Goal: Task Accomplishment & Management: Use online tool/utility

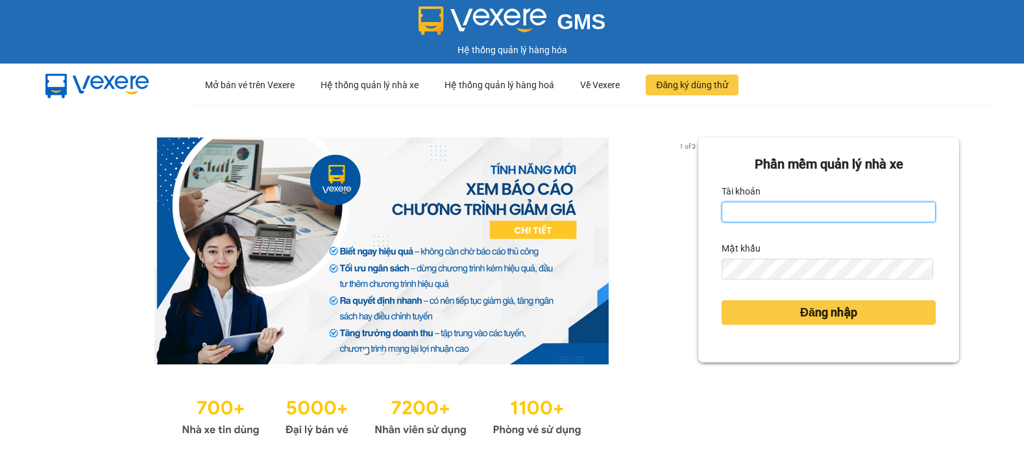
type input "tinh.hhg"
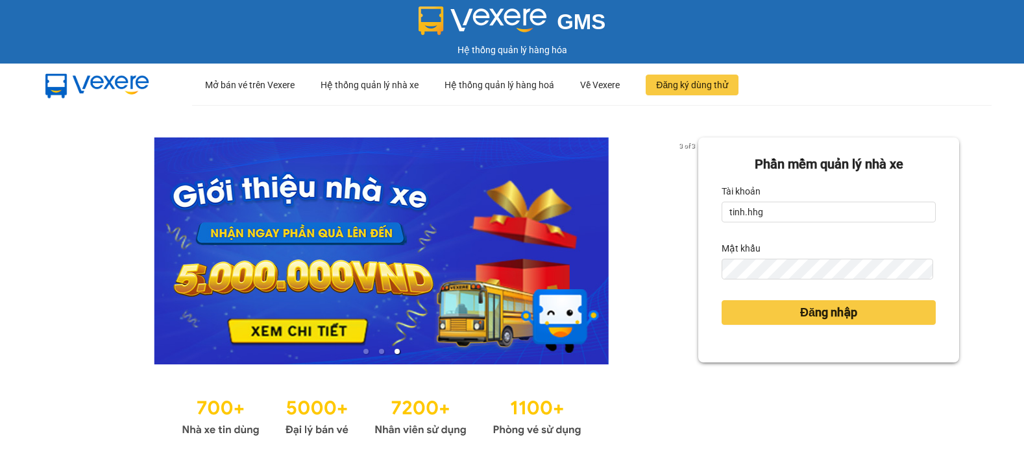
click at [801, 415] on div "Phần mềm quản lý nhà xe Tài khoản tinh.hhg Mật khẩu Đăng nhập" at bounding box center [828, 289] width 261 height 302
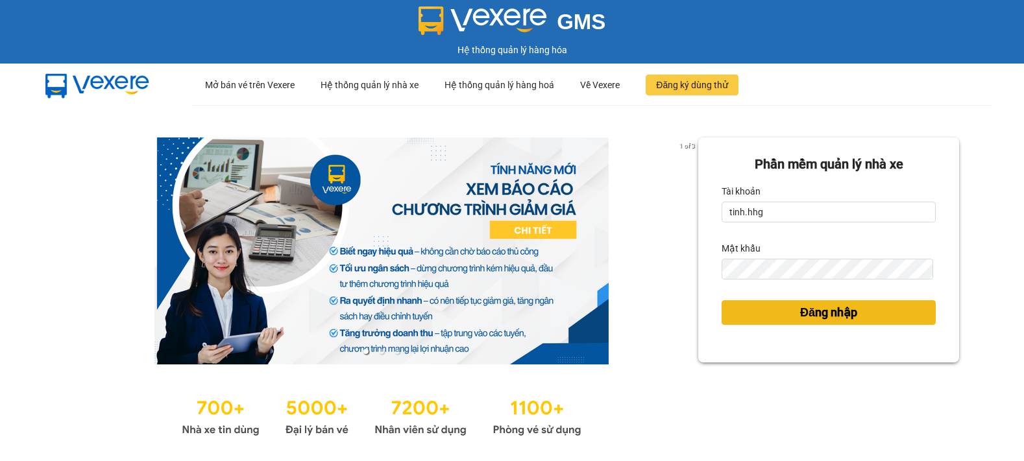
click at [805, 315] on span "Đăng nhập" at bounding box center [828, 313] width 57 height 18
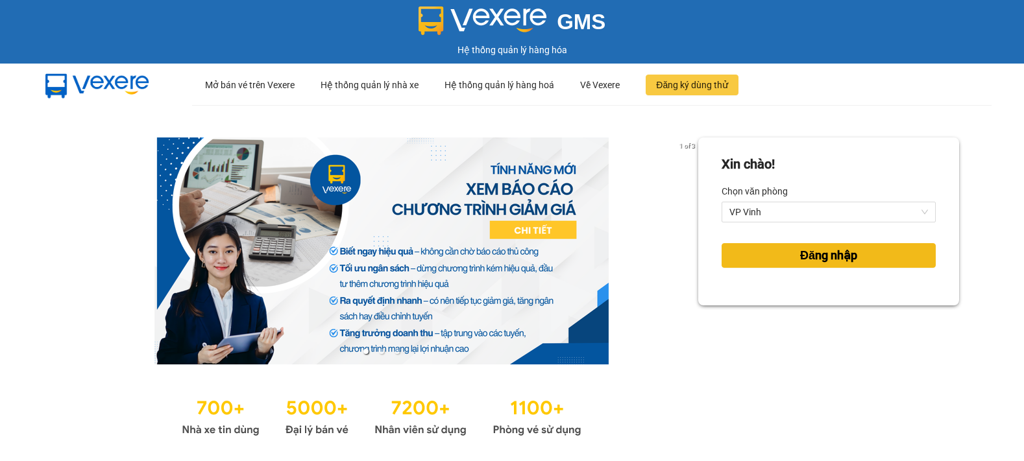
click at [808, 255] on span "Đăng nhập" at bounding box center [828, 256] width 57 height 18
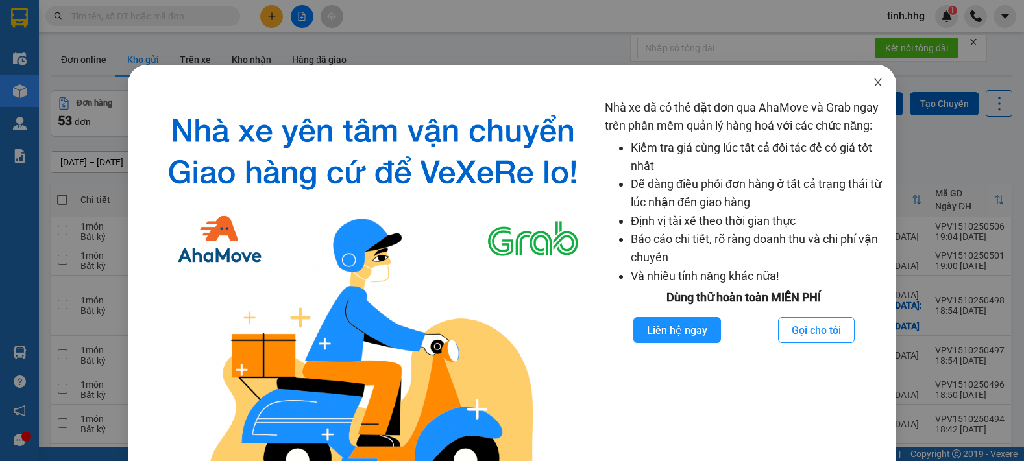
click at [873, 82] on icon "close" at bounding box center [878, 82] width 10 height 10
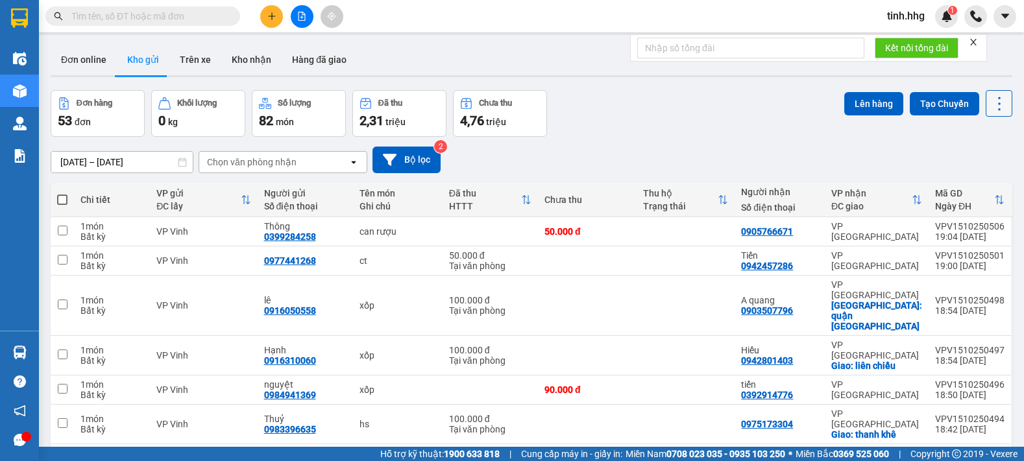
click at [998, 103] on icon at bounding box center [999, 104] width 3 height 14
click at [977, 182] on span "Làm mới" at bounding box center [971, 185] width 36 height 13
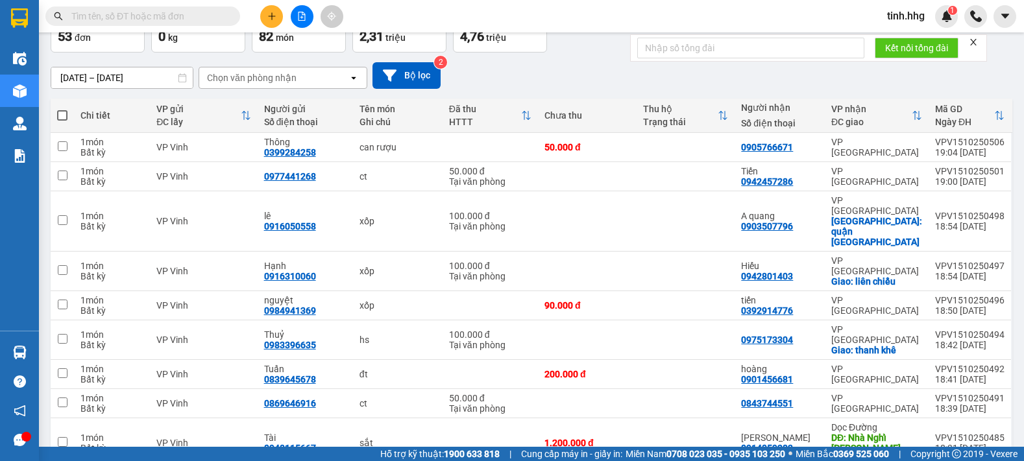
scroll to position [126, 0]
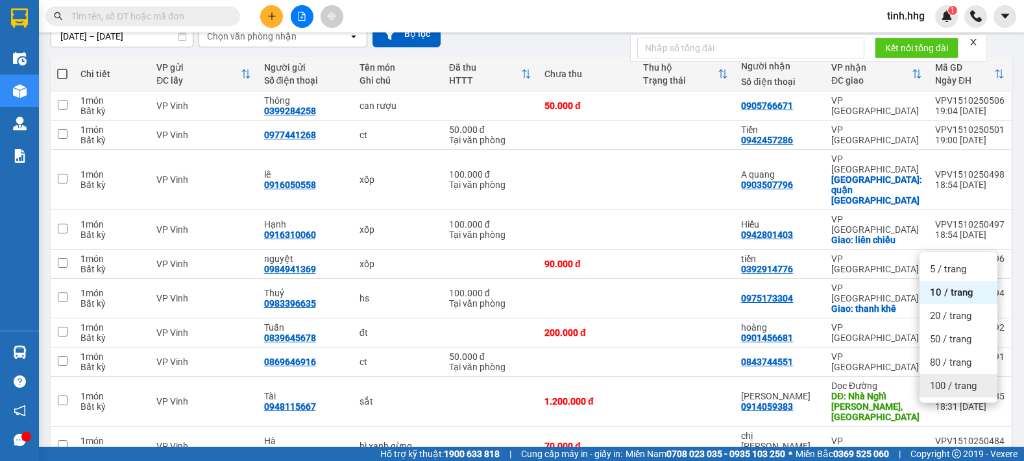
click at [970, 390] on span "100 / trang" at bounding box center [953, 386] width 47 height 13
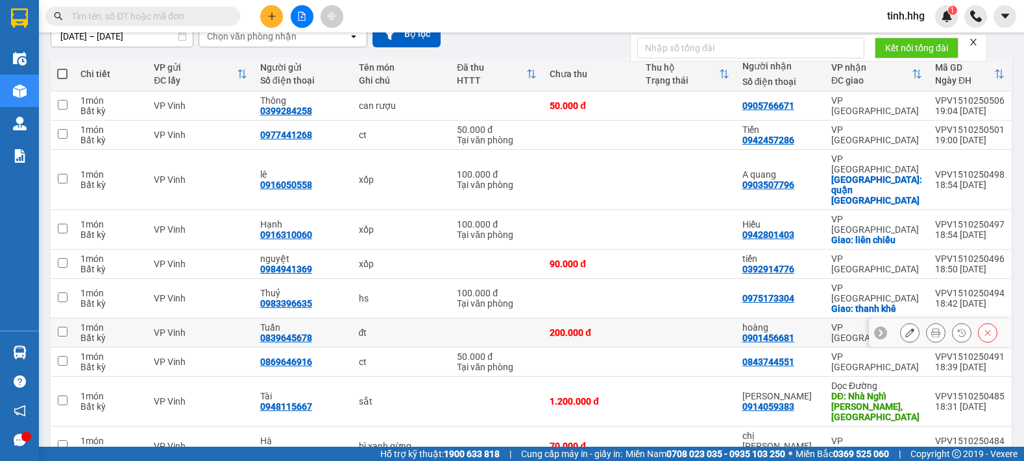
scroll to position [0, 0]
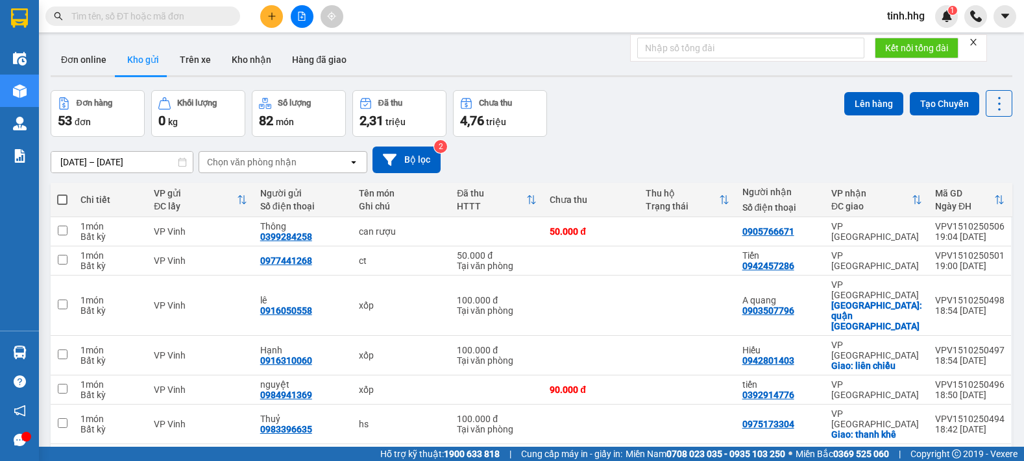
click at [137, 159] on input "[DATE] – [DATE]" at bounding box center [121, 162] width 141 height 21
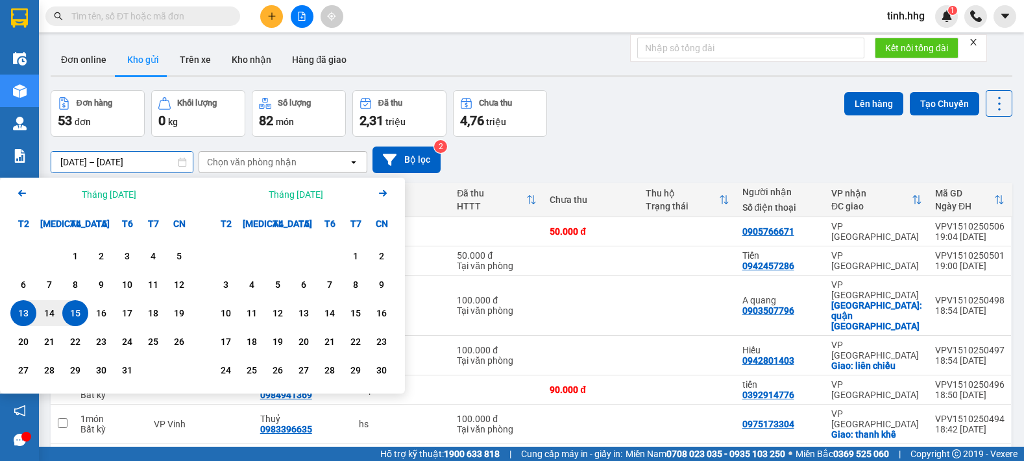
click at [82, 320] on div "15" at bounding box center [75, 314] width 18 height 16
type input "[DATE] – [DATE]"
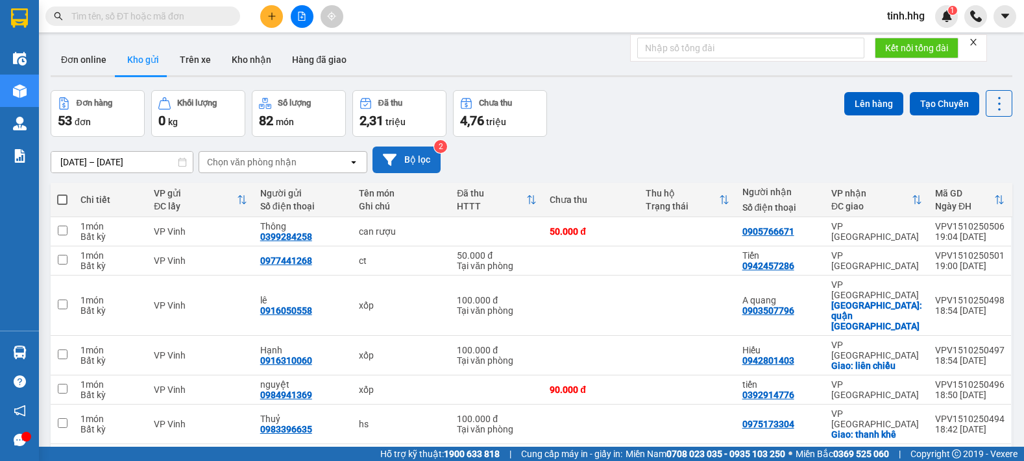
click at [411, 159] on button "Bộ lọc" at bounding box center [406, 160] width 68 height 27
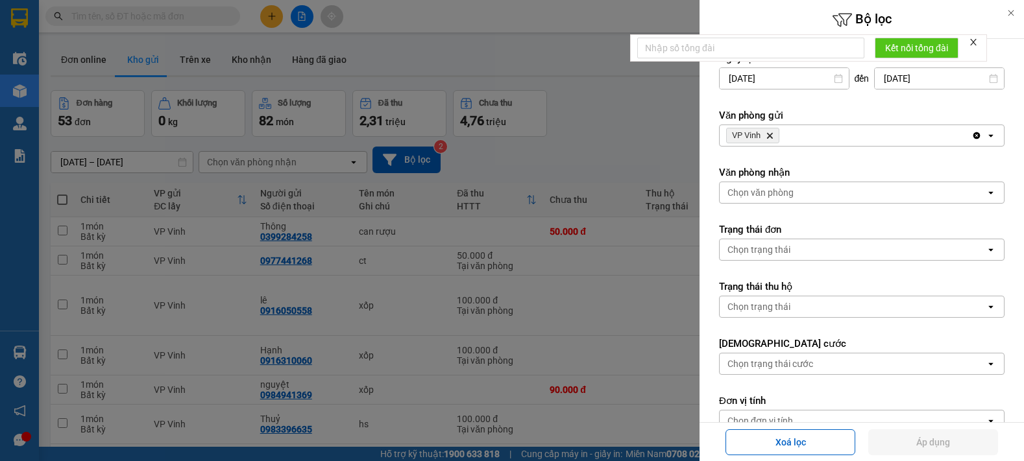
click at [986, 134] on icon "open" at bounding box center [991, 135] width 10 height 10
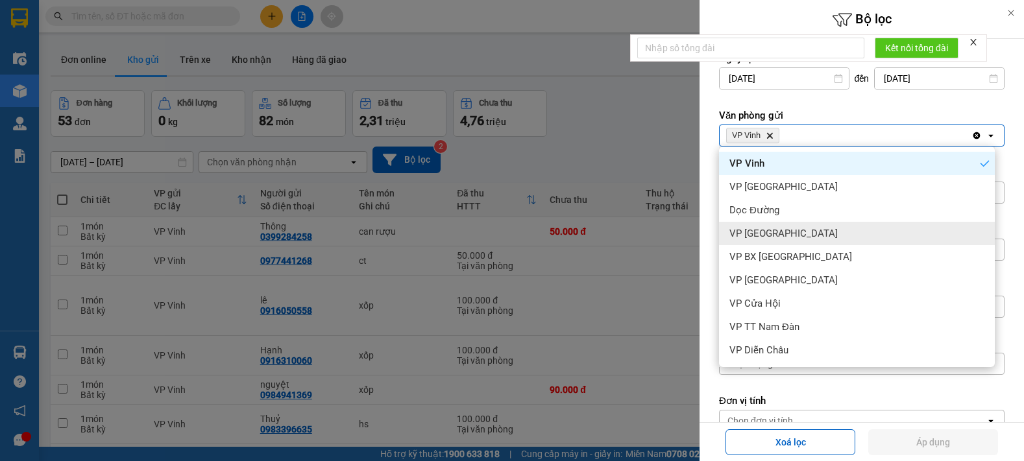
click at [773, 232] on span "VP [GEOGRAPHIC_DATA]" at bounding box center [783, 233] width 108 height 13
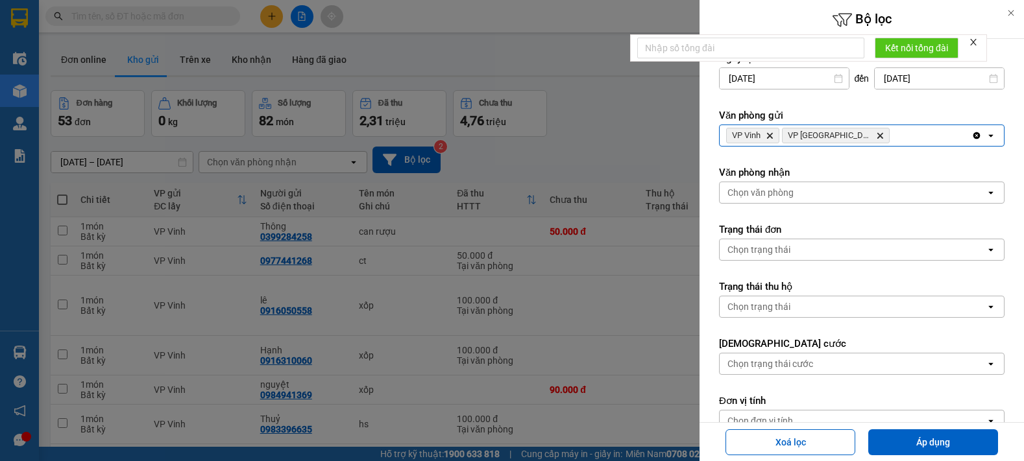
click at [986, 137] on icon "open" at bounding box center [991, 135] width 10 height 10
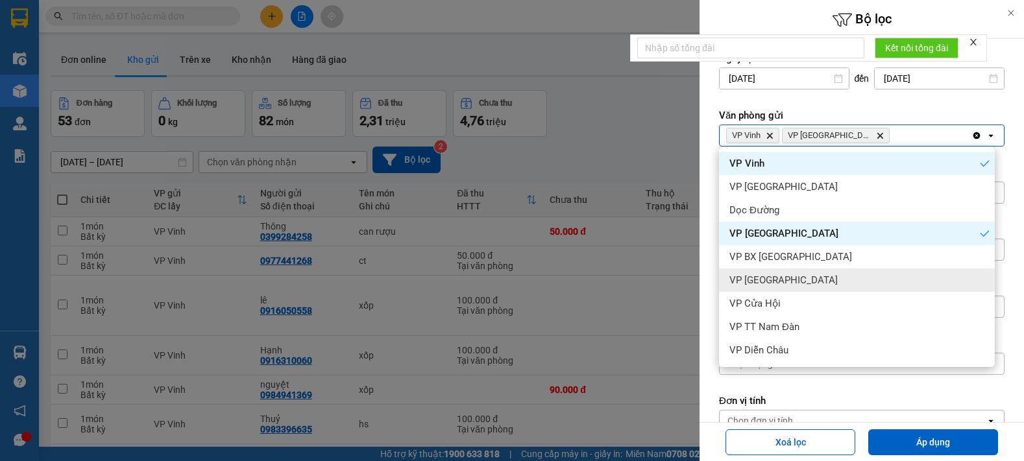
click at [800, 278] on span "VP [GEOGRAPHIC_DATA]" at bounding box center [783, 280] width 108 height 13
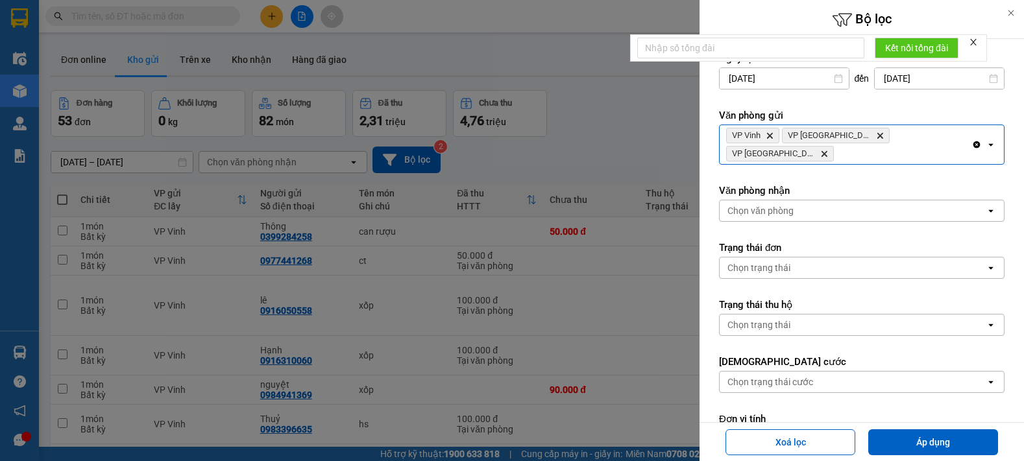
click at [988, 144] on icon at bounding box center [990, 145] width 5 height 3
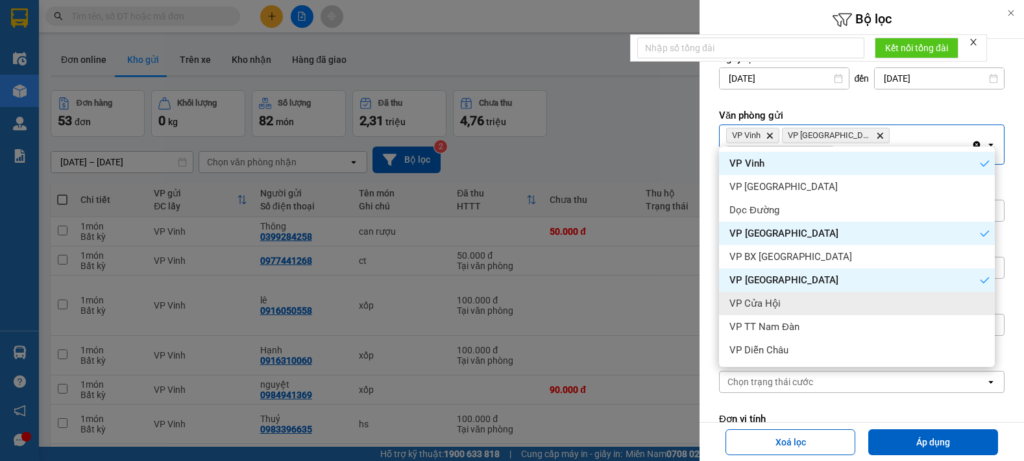
click at [791, 300] on div "VP Cửa Hội" at bounding box center [857, 303] width 276 height 23
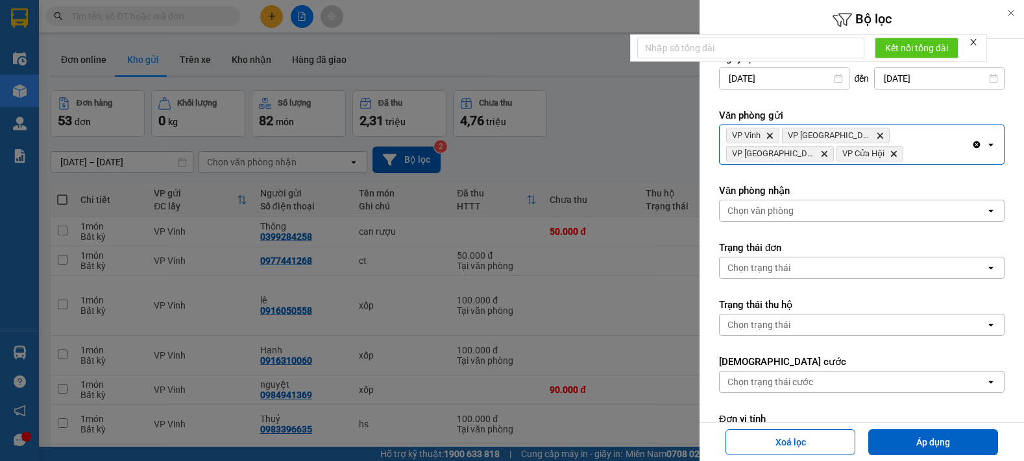
click at [986, 147] on icon "open" at bounding box center [991, 145] width 10 height 10
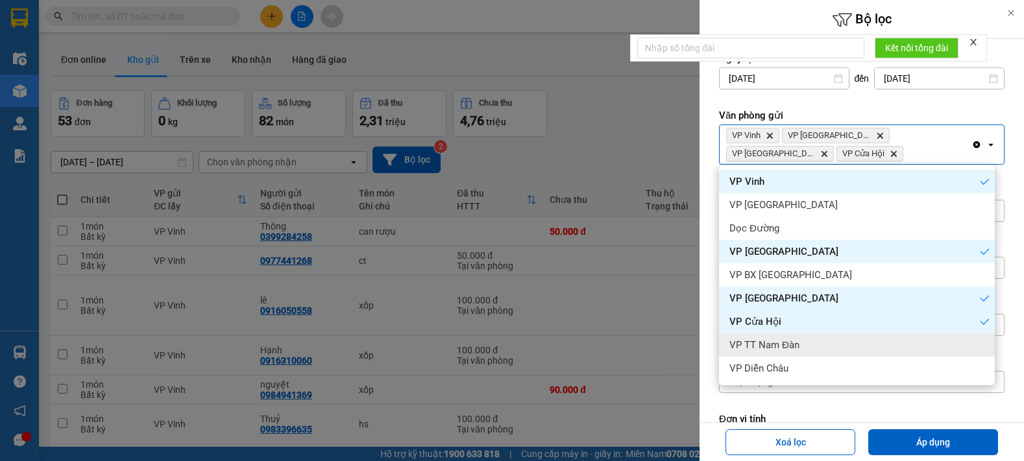
click at [811, 343] on div "VP TT Nam Đàn" at bounding box center [857, 345] width 276 height 23
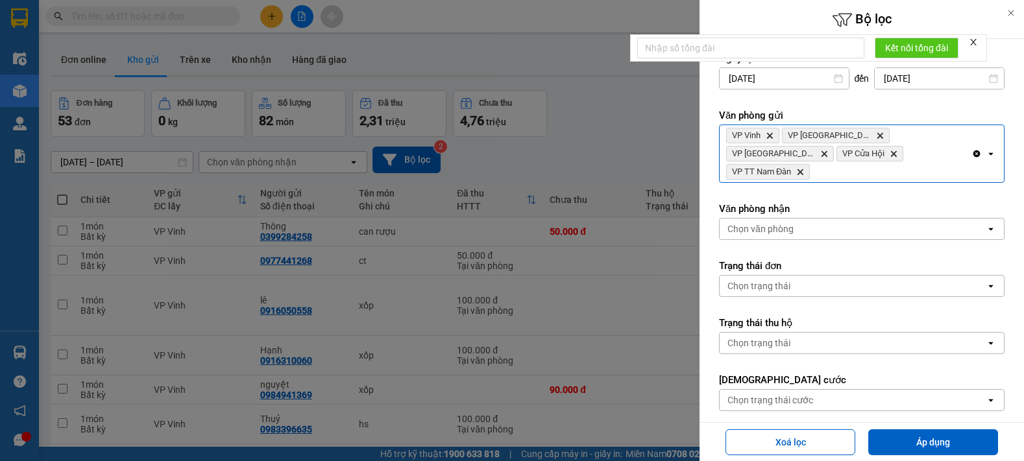
click at [988, 153] on icon at bounding box center [990, 154] width 5 height 3
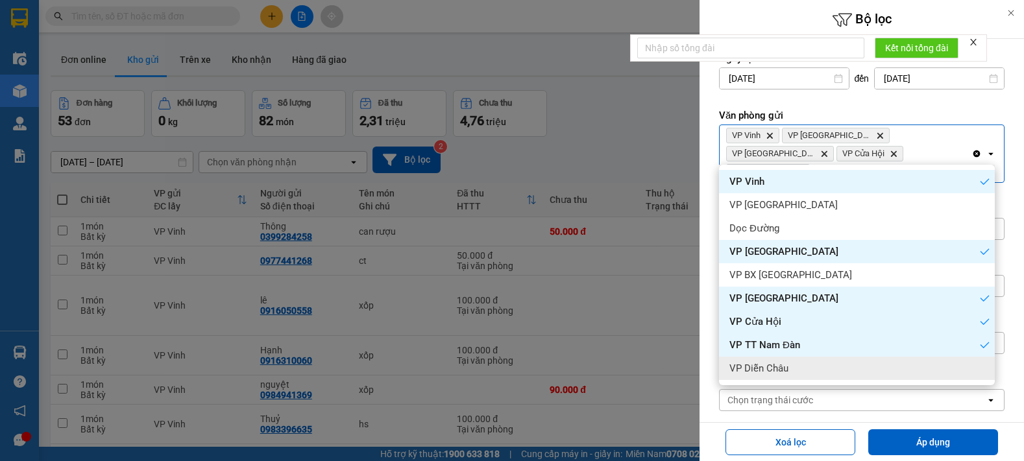
click at [789, 368] on div "VP Diễn Châu" at bounding box center [857, 368] width 276 height 23
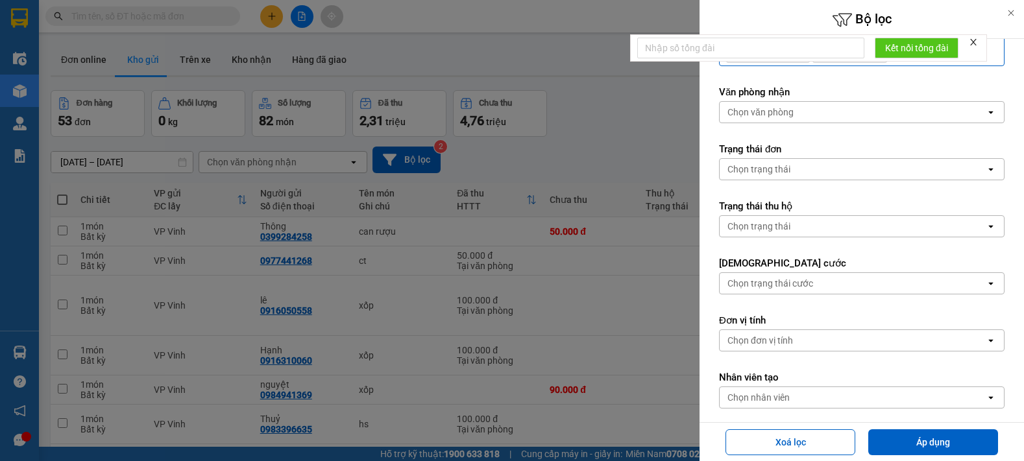
scroll to position [157, 0]
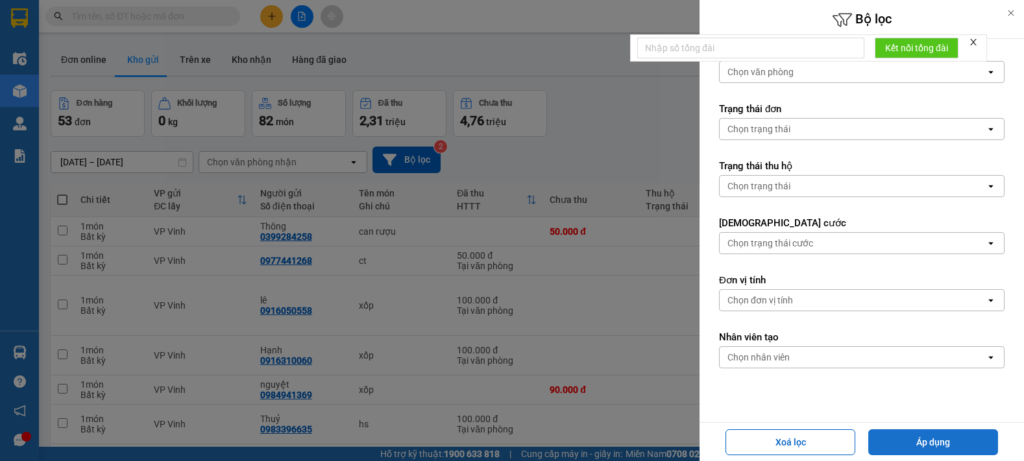
click at [930, 443] on button "Áp dụng" at bounding box center [933, 443] width 130 height 26
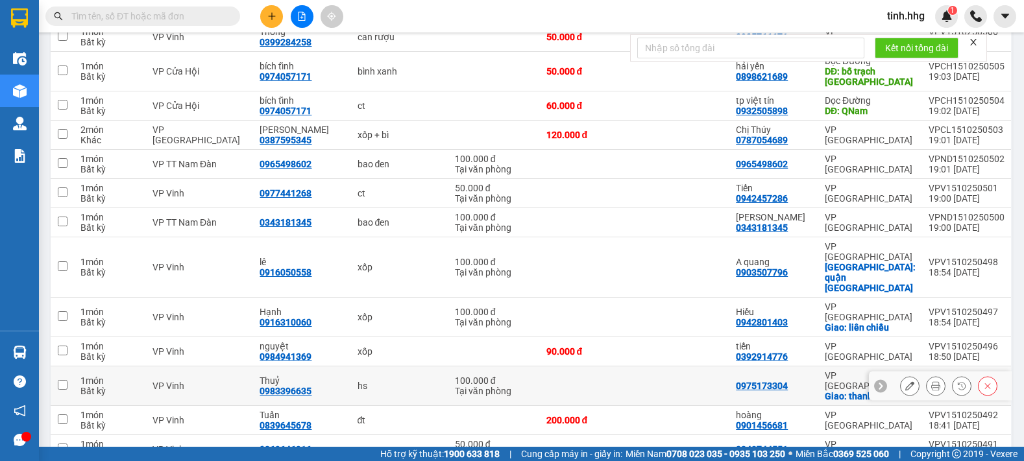
scroll to position [0, 0]
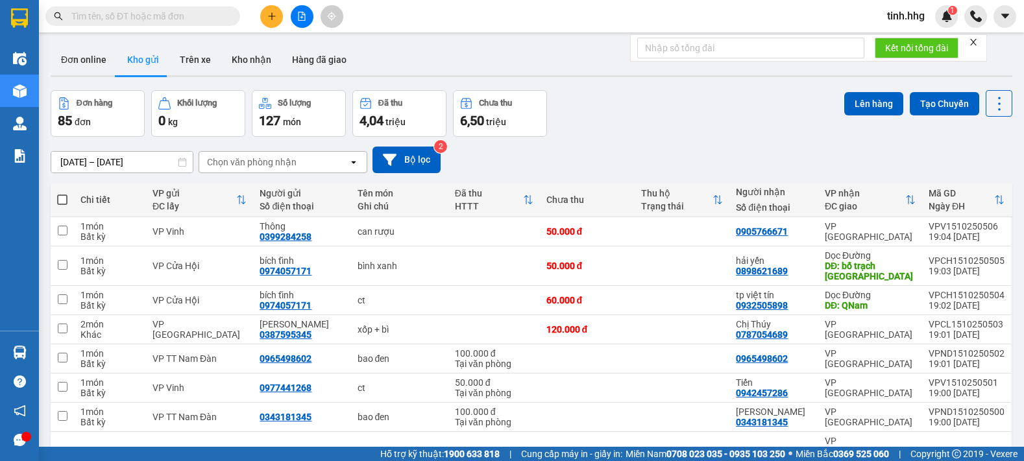
click at [349, 163] on icon "open" at bounding box center [353, 162] width 10 height 10
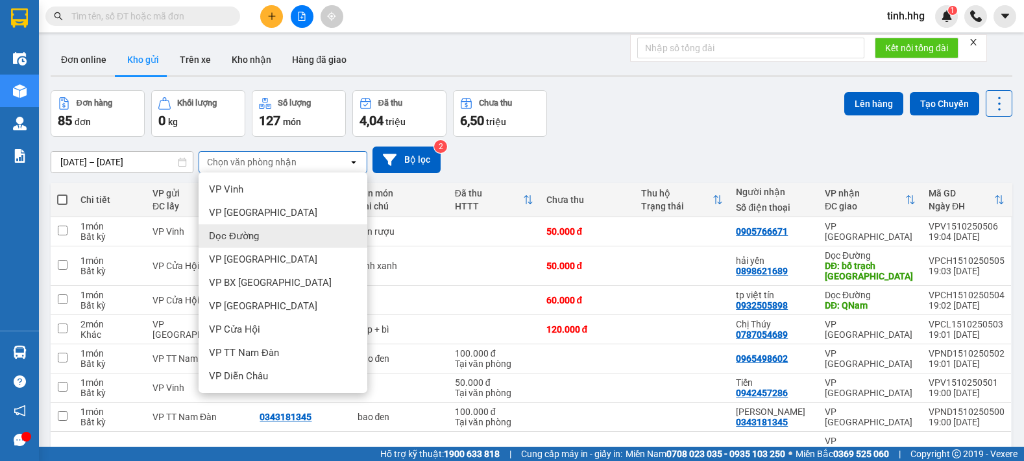
click at [246, 236] on span "Dọc Đường" at bounding box center [234, 236] width 50 height 13
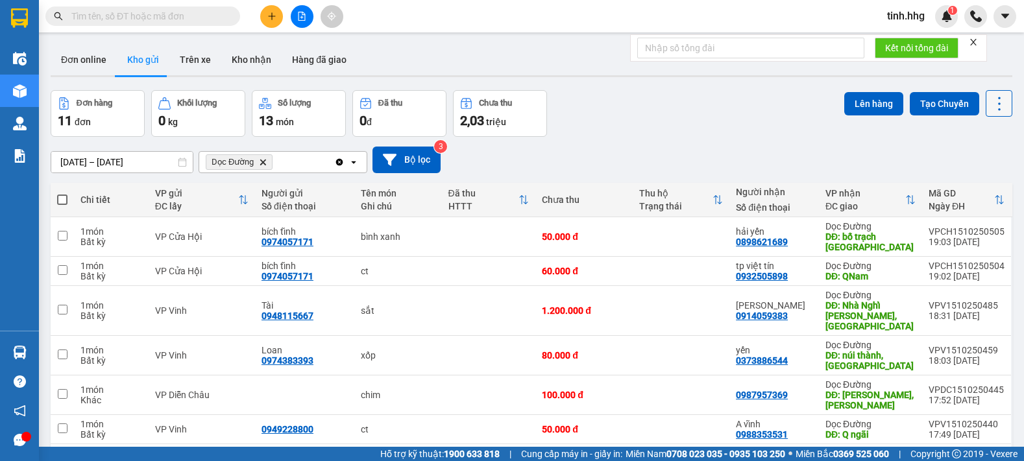
click at [991, 105] on icon at bounding box center [999, 104] width 18 height 18
click at [975, 182] on span "Làm mới" at bounding box center [971, 185] width 36 height 13
click at [990, 103] on icon at bounding box center [999, 104] width 18 height 18
click at [977, 185] on span "Làm mới" at bounding box center [971, 185] width 36 height 13
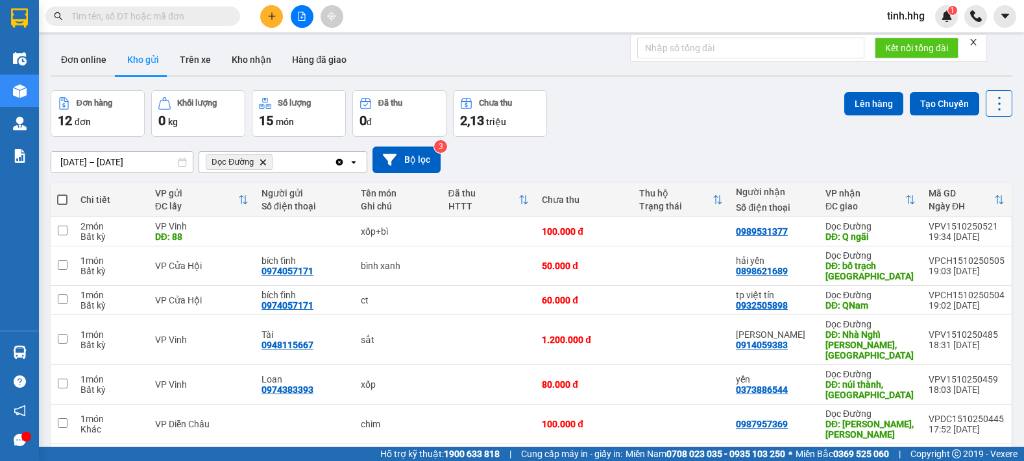
click at [993, 104] on icon at bounding box center [999, 104] width 18 height 18
click at [967, 182] on span "Làm mới" at bounding box center [971, 185] width 36 height 13
click at [990, 102] on icon at bounding box center [999, 104] width 18 height 18
click at [969, 188] on span "Làm mới" at bounding box center [971, 185] width 36 height 13
click at [990, 104] on icon at bounding box center [999, 104] width 18 height 18
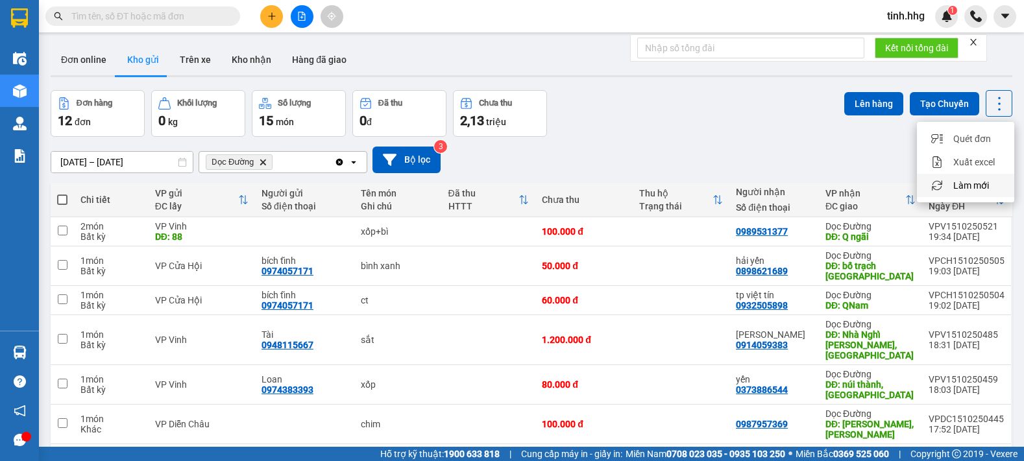
click at [975, 185] on span "Làm mới" at bounding box center [971, 185] width 36 height 13
click at [986, 101] on button at bounding box center [999, 103] width 27 height 27
click at [973, 186] on span "Làm mới" at bounding box center [971, 185] width 36 height 13
click at [990, 106] on icon at bounding box center [999, 104] width 18 height 18
click at [970, 184] on span "Làm mới" at bounding box center [971, 185] width 36 height 13
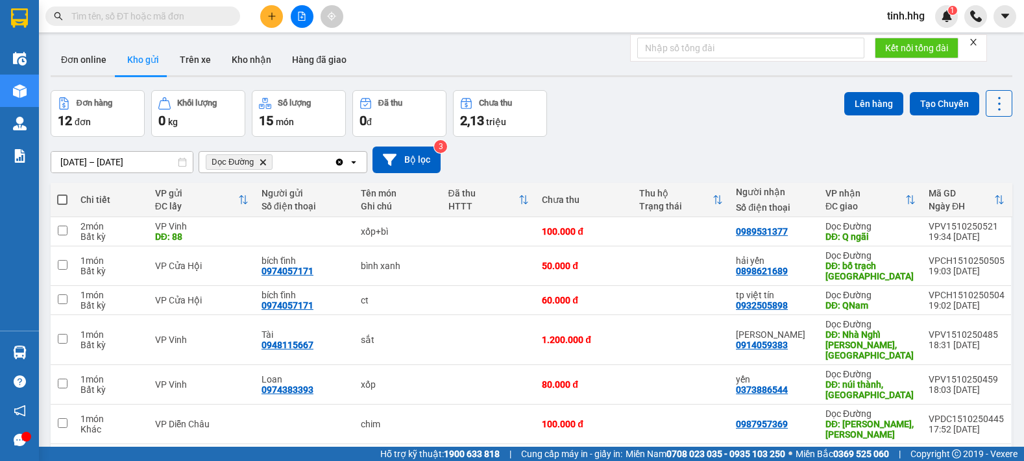
click at [996, 104] on icon at bounding box center [999, 104] width 18 height 18
click at [991, 185] on div "Làm mới" at bounding box center [965, 185] width 77 height 13
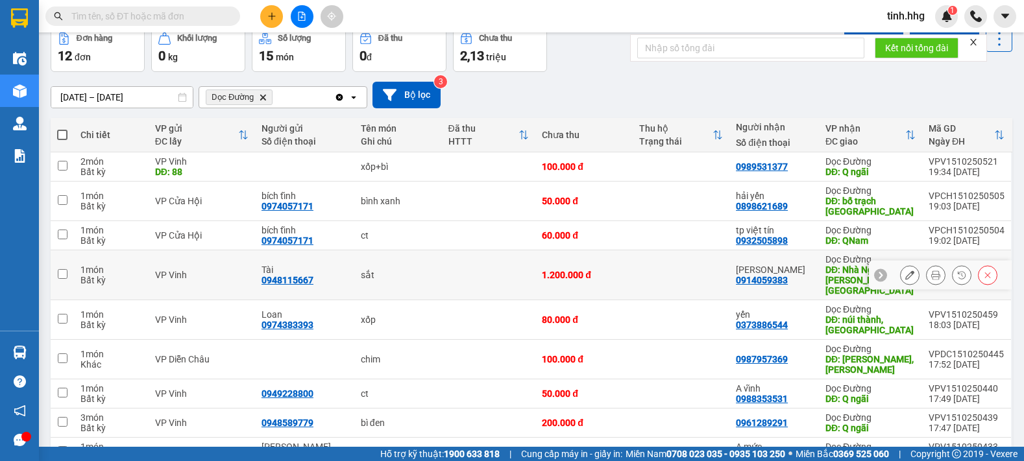
click at [65, 270] on input "checkbox" at bounding box center [63, 274] width 10 height 10
checkbox input "true"
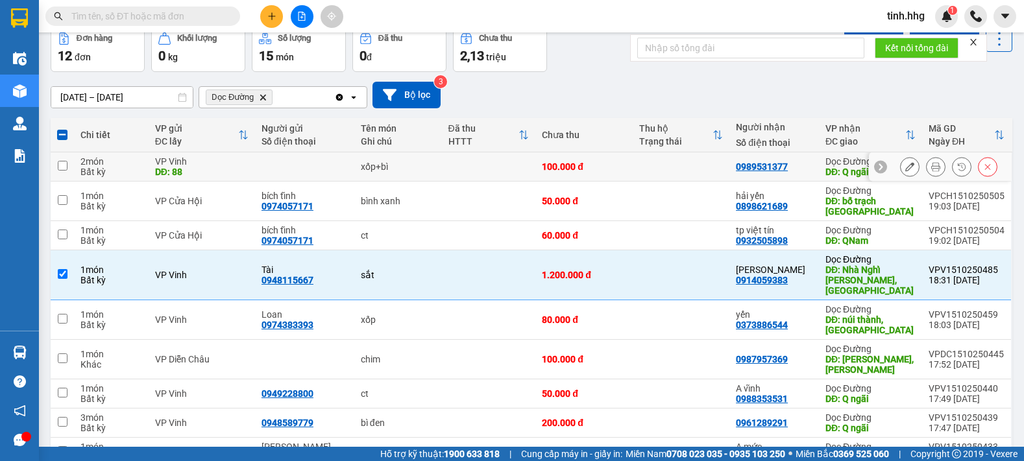
click at [61, 165] on input "checkbox" at bounding box center [63, 166] width 10 height 10
checkbox input "true"
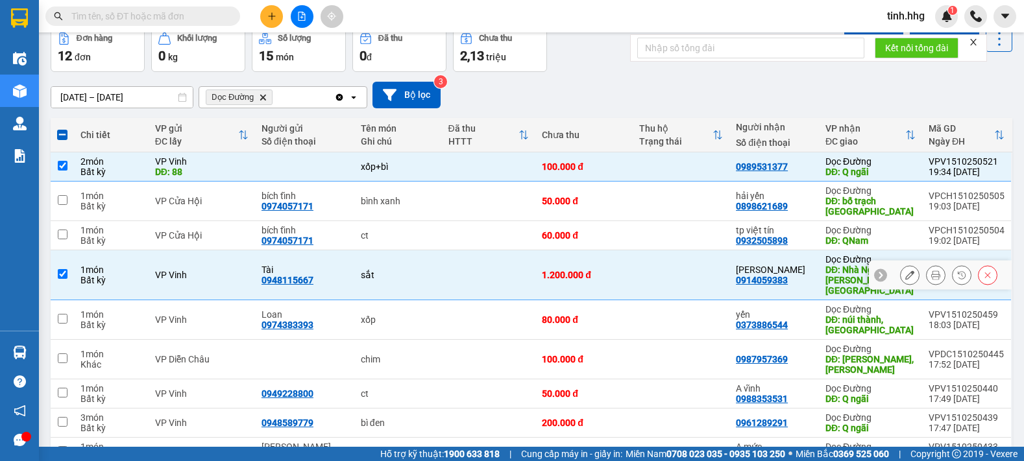
scroll to position [0, 0]
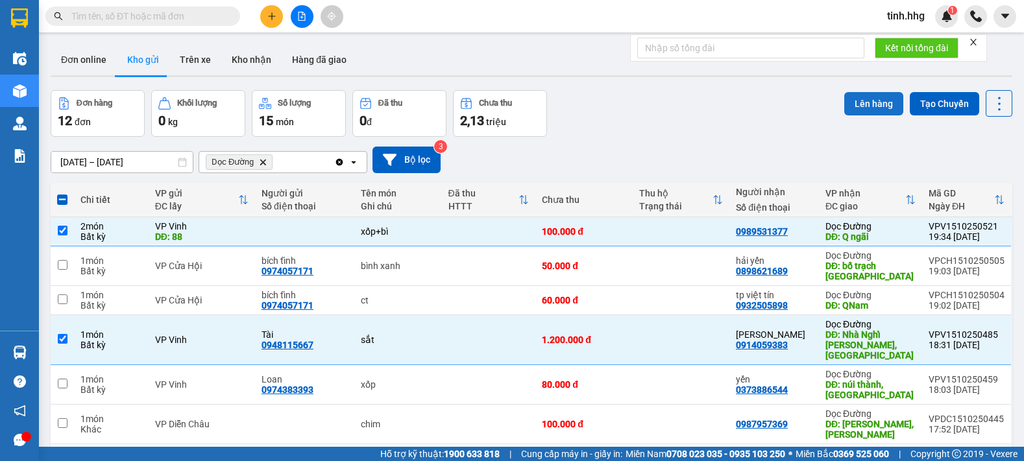
click at [860, 105] on button "Lên hàng" at bounding box center [873, 103] width 59 height 23
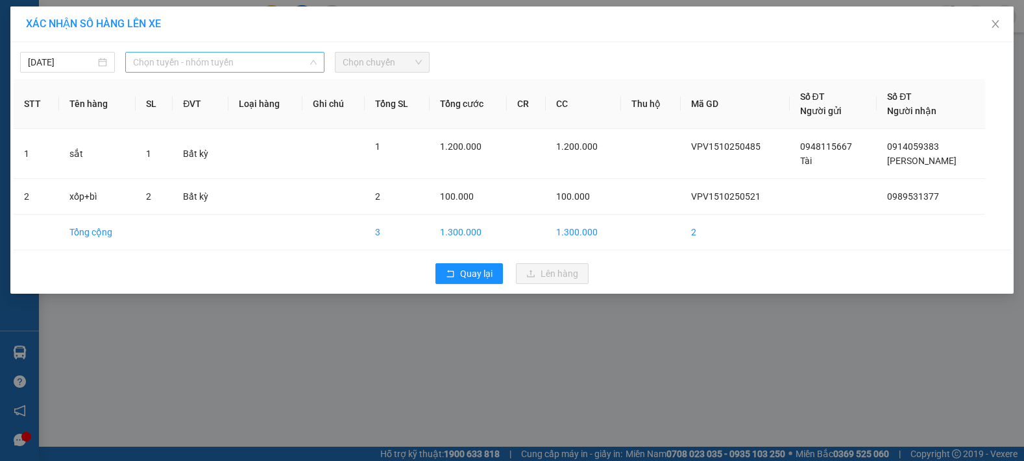
click at [244, 62] on span "Chọn tuyến - nhóm tuyến" at bounding box center [225, 62] width 184 height 19
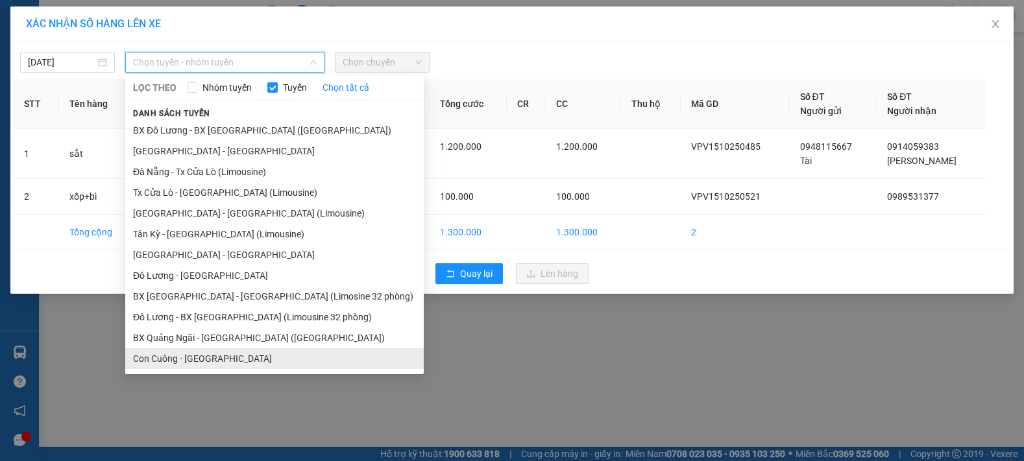
click at [214, 359] on li "Con Cuông - [GEOGRAPHIC_DATA]" at bounding box center [274, 358] width 298 height 21
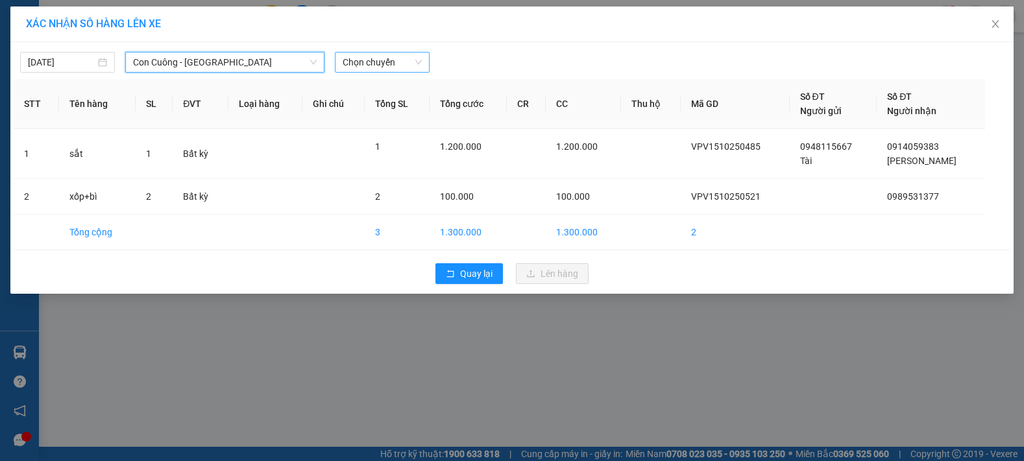
click at [393, 57] on span "Chọn chuyến" at bounding box center [382, 62] width 79 height 19
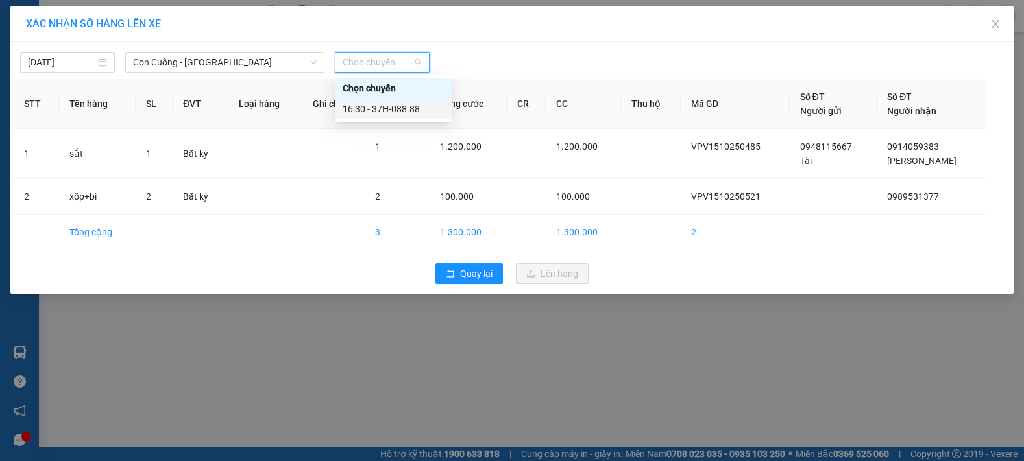
click at [399, 108] on div "16:30 - 37H-088.88" at bounding box center [393, 109] width 101 height 14
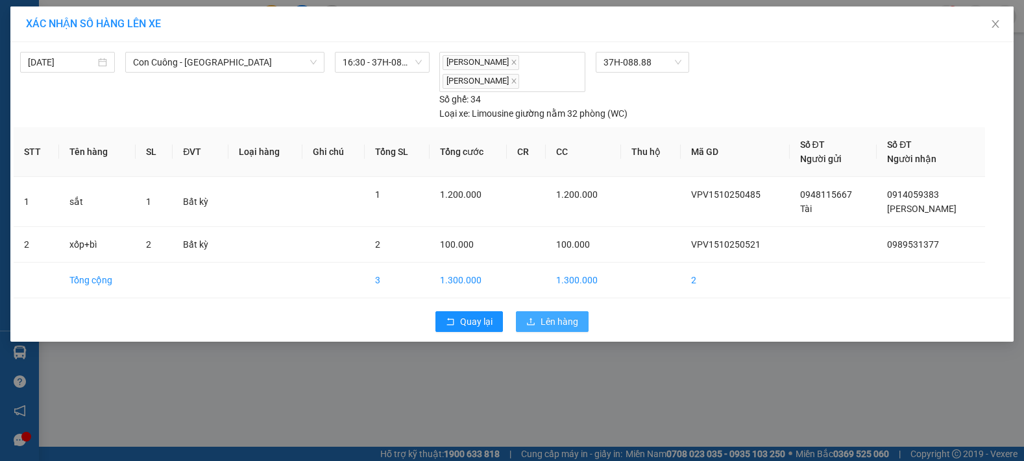
click at [568, 324] on span "Lên hàng" at bounding box center [560, 322] width 38 height 14
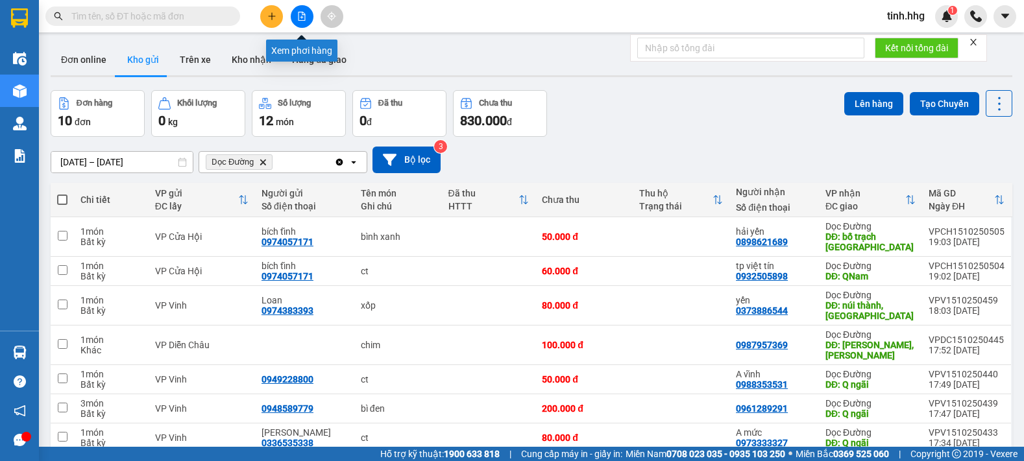
click at [305, 16] on icon "file-add" at bounding box center [301, 16] width 7 height 9
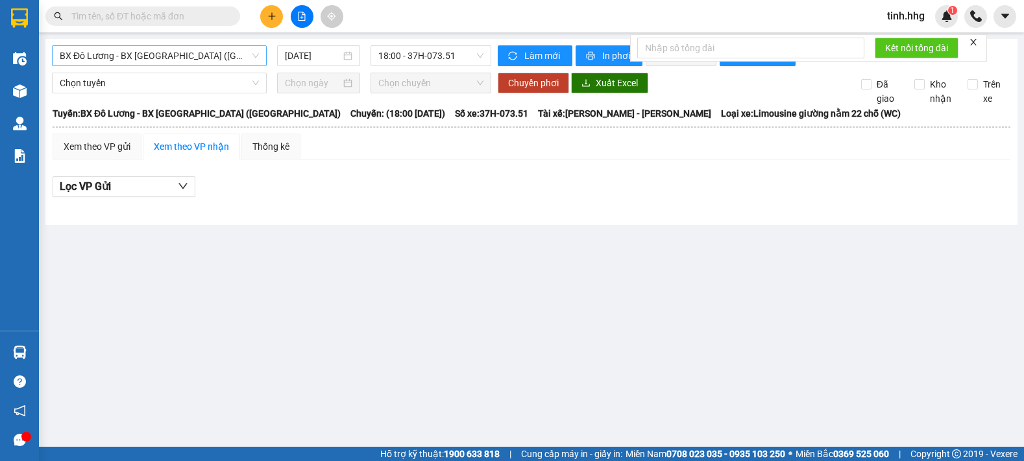
click at [236, 60] on span "BX Đô Lương - BX [GEOGRAPHIC_DATA] ([GEOGRAPHIC_DATA])" at bounding box center [159, 55] width 199 height 19
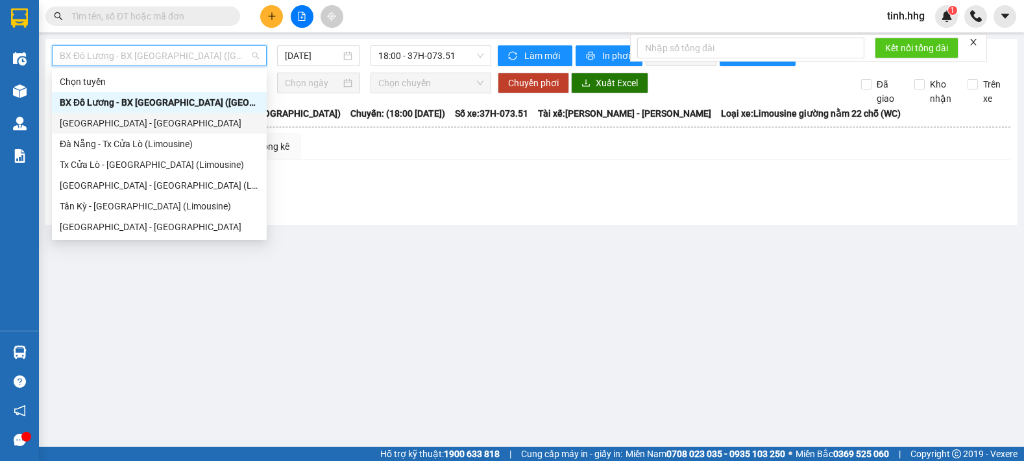
scroll to position [104, 0]
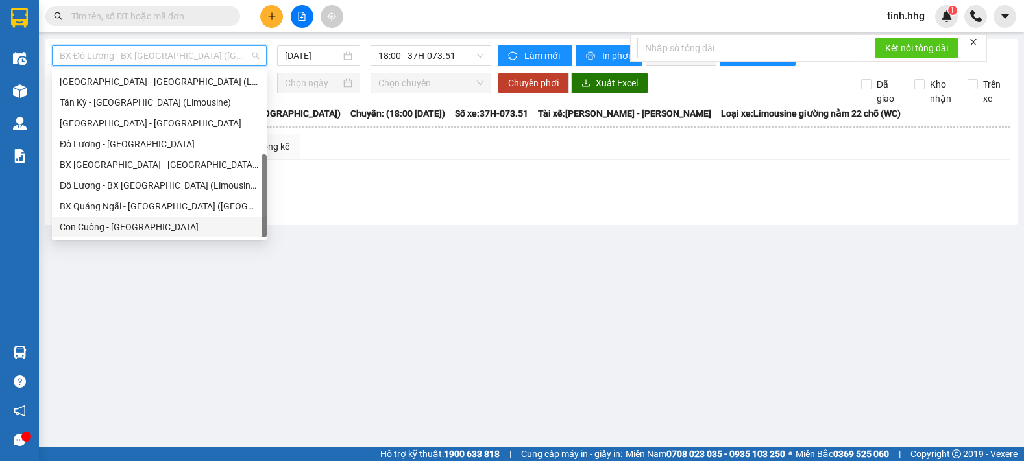
click at [107, 229] on div "Con Cuông - [GEOGRAPHIC_DATA]" at bounding box center [159, 227] width 199 height 14
type input "[DATE]"
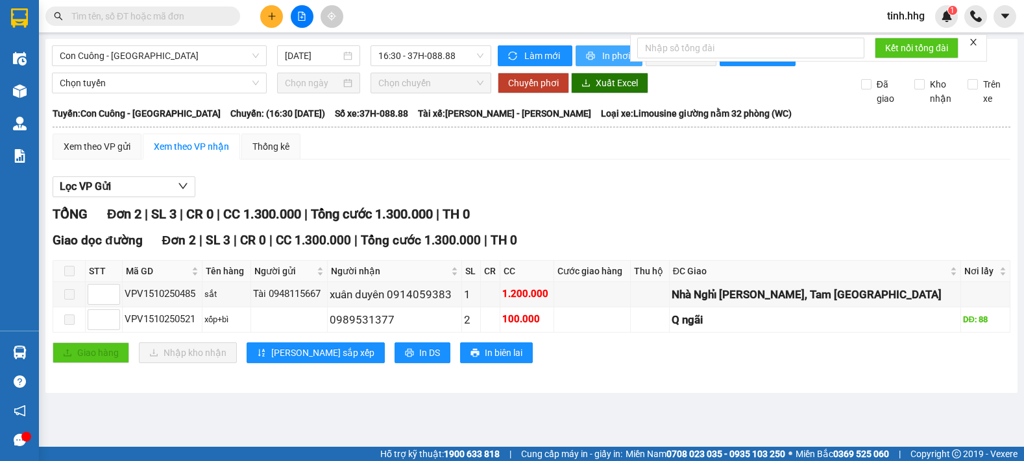
click at [600, 55] on button "In phơi" at bounding box center [609, 55] width 67 height 21
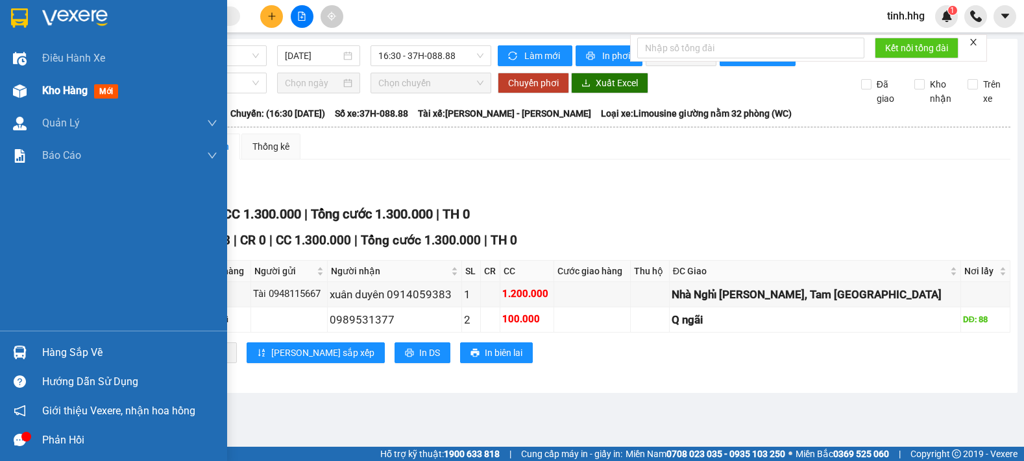
click at [54, 92] on span "Kho hàng" at bounding box center [64, 90] width 45 height 12
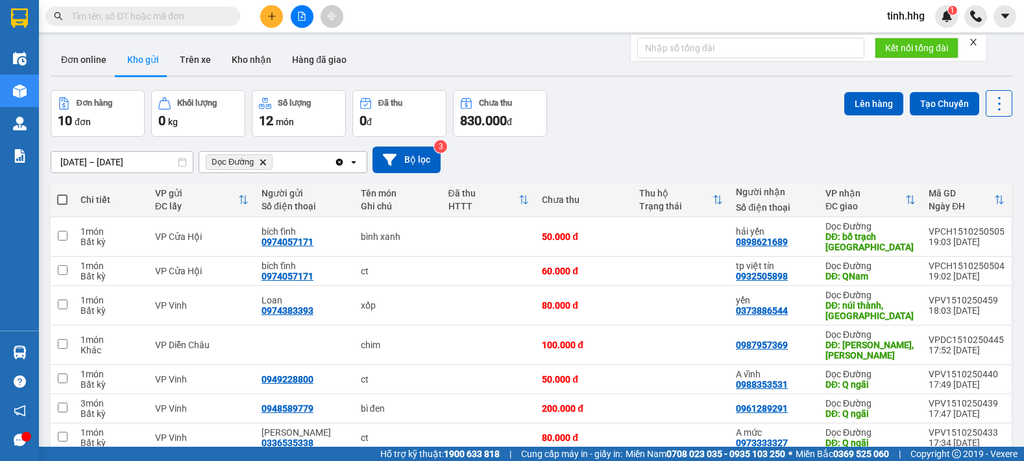
click at [990, 103] on icon at bounding box center [999, 104] width 18 height 18
click at [986, 184] on span "Làm mới" at bounding box center [971, 185] width 36 height 13
click at [55, 286] on td at bounding box center [62, 306] width 23 height 40
checkbox input "true"
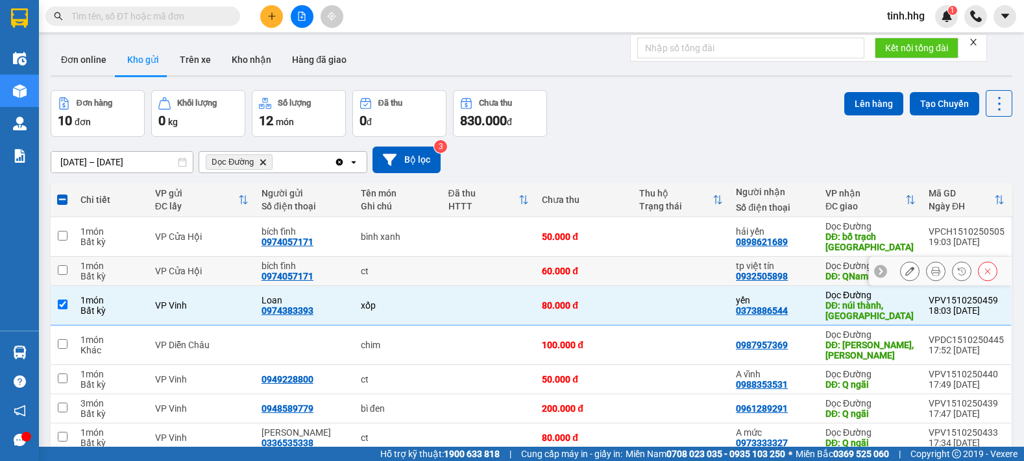
click at [66, 265] on input "checkbox" at bounding box center [63, 270] width 10 height 10
checkbox input "true"
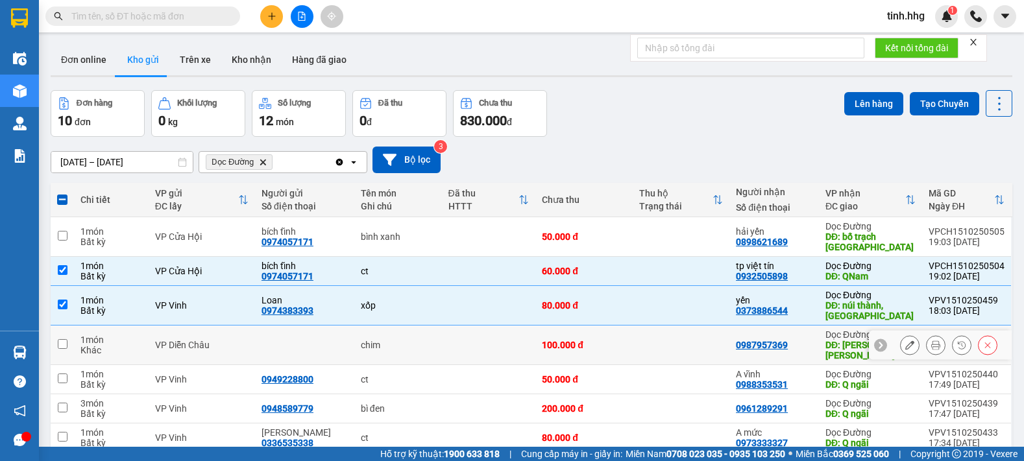
click at [62, 339] on input "checkbox" at bounding box center [63, 344] width 10 height 10
checkbox input "true"
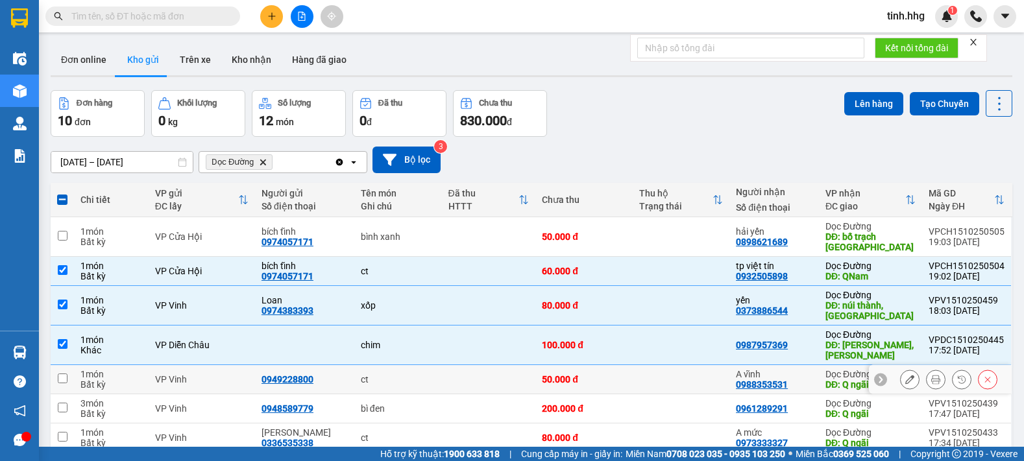
click at [58, 374] on input "checkbox" at bounding box center [63, 379] width 10 height 10
checkbox input "true"
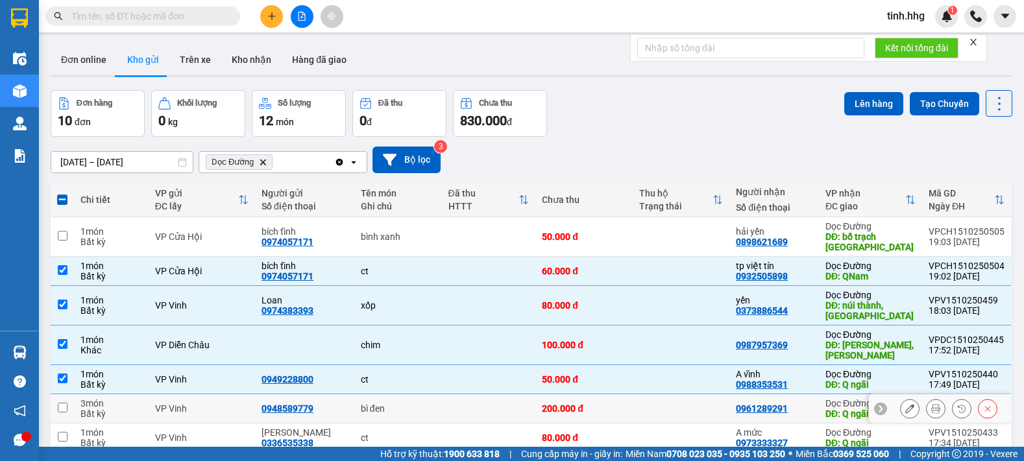
click at [67, 395] on td at bounding box center [62, 409] width 23 height 29
checkbox input "true"
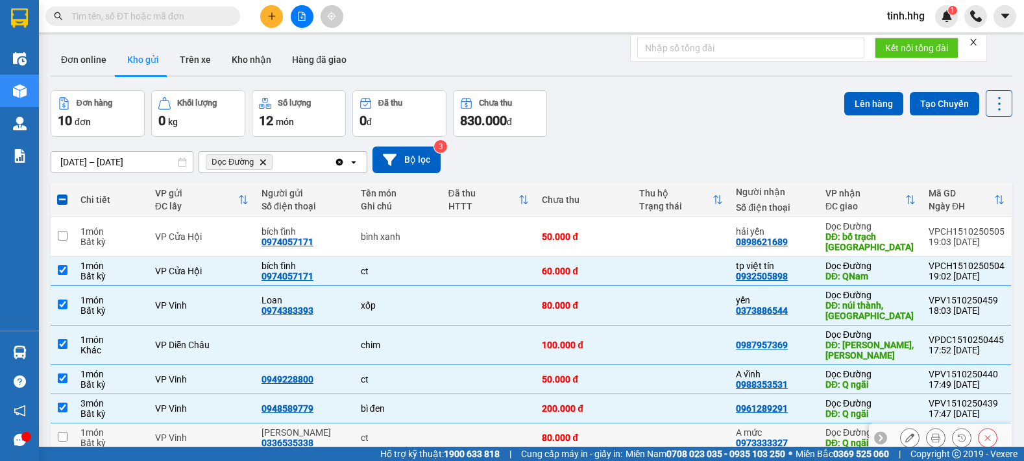
click at [65, 432] on input "checkbox" at bounding box center [63, 437] width 10 height 10
checkbox input "true"
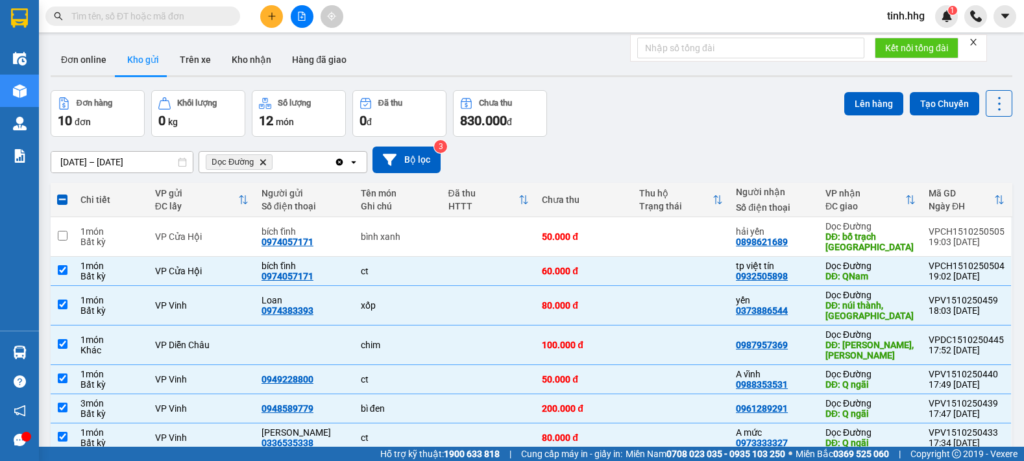
click at [856, 105] on button "Lên hàng" at bounding box center [873, 103] width 59 height 23
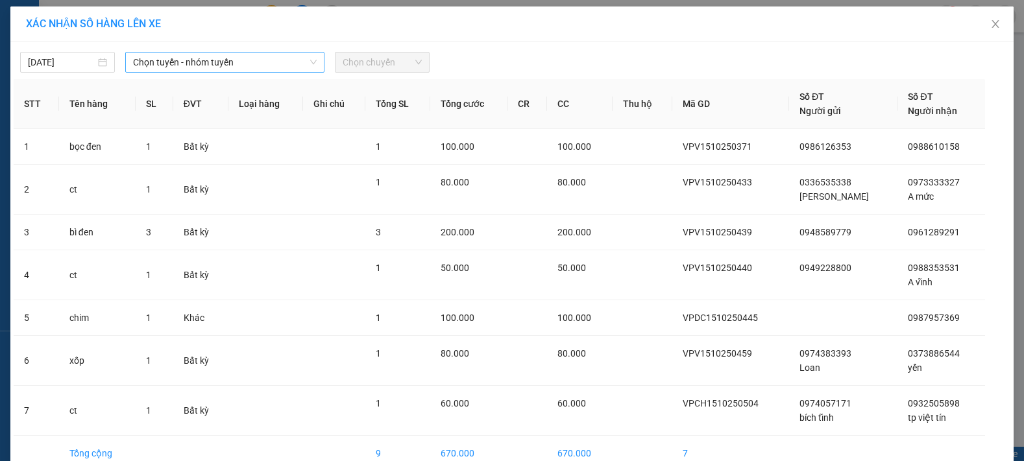
click at [232, 67] on span "Chọn tuyến - nhóm tuyến" at bounding box center [225, 62] width 184 height 19
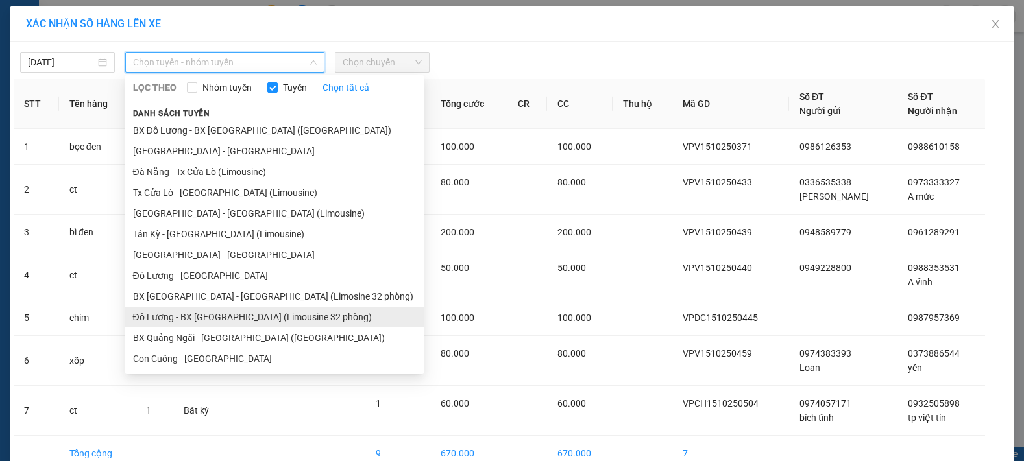
click at [234, 316] on li "Đô Lương - BX [GEOGRAPHIC_DATA] (Limousine 32 phòng)" at bounding box center [274, 317] width 298 height 21
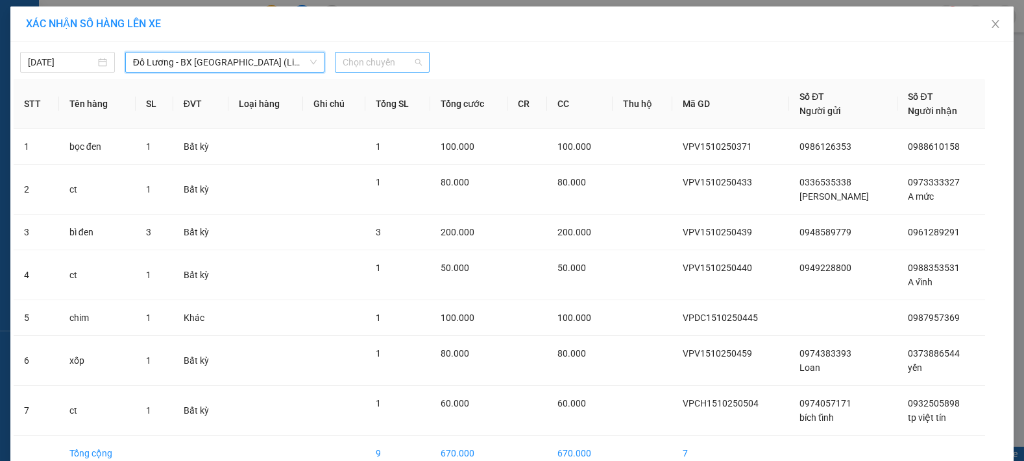
click at [398, 56] on span "Chọn chuyến" at bounding box center [382, 62] width 79 height 19
click at [300, 59] on span "Đô Lương - BX [GEOGRAPHIC_DATA] (Limousine 32 phòng)" at bounding box center [225, 62] width 184 height 19
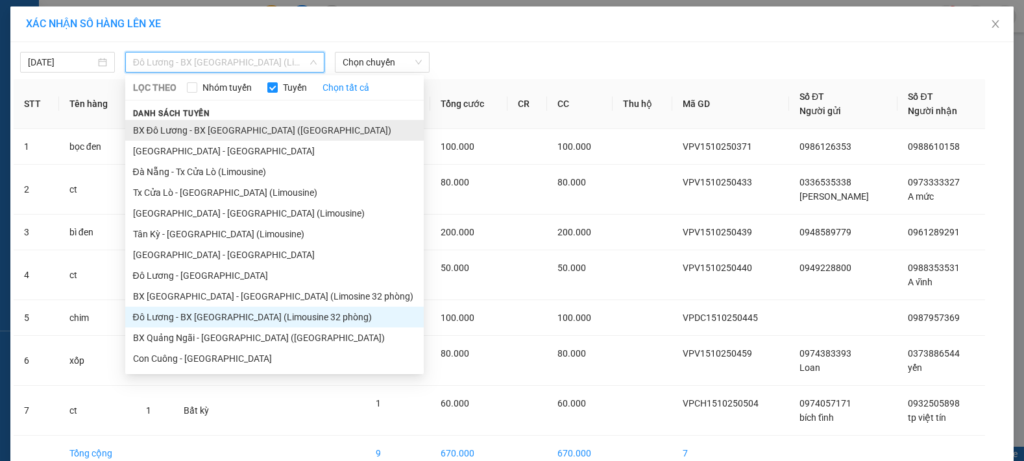
click at [193, 128] on li "BX Đô Lương - BX [GEOGRAPHIC_DATA] ([GEOGRAPHIC_DATA])" at bounding box center [274, 130] width 298 height 21
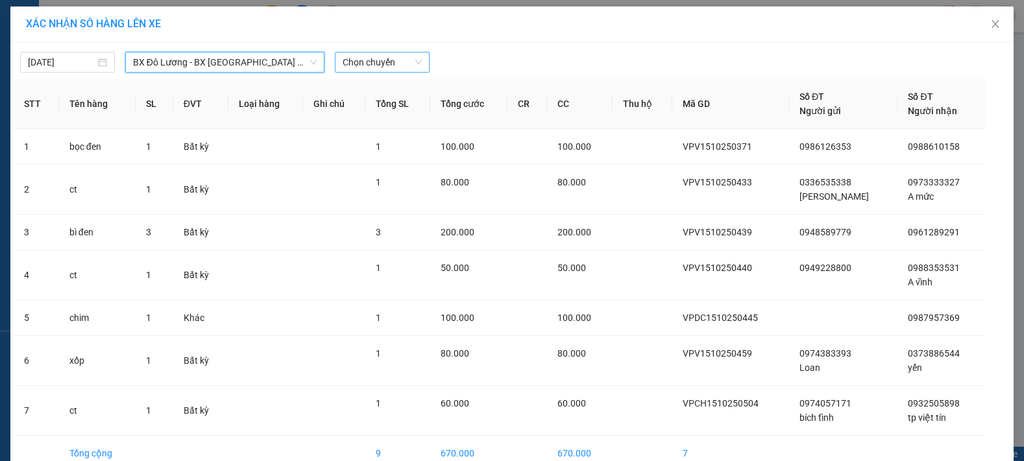
click at [384, 62] on span "Chọn chuyến" at bounding box center [382, 62] width 79 height 19
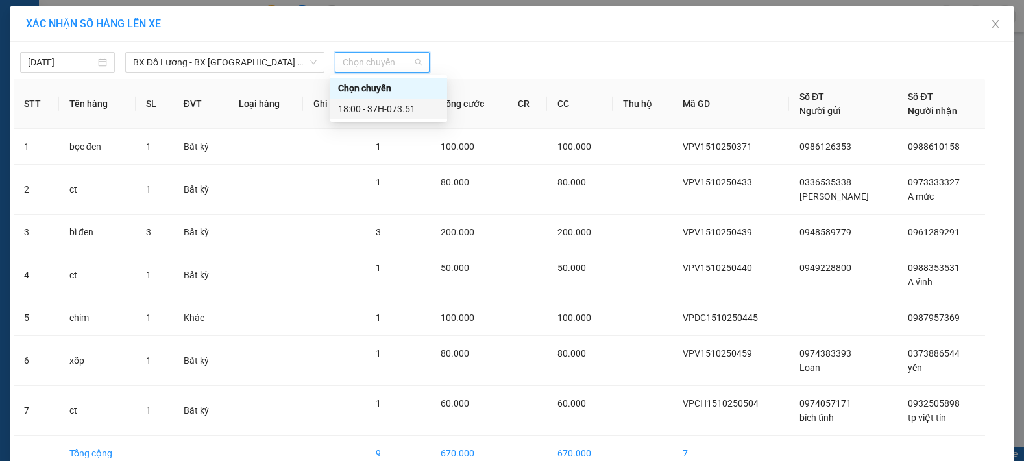
click at [407, 112] on div "18:00 - 37H-073.51" at bounding box center [388, 109] width 101 height 14
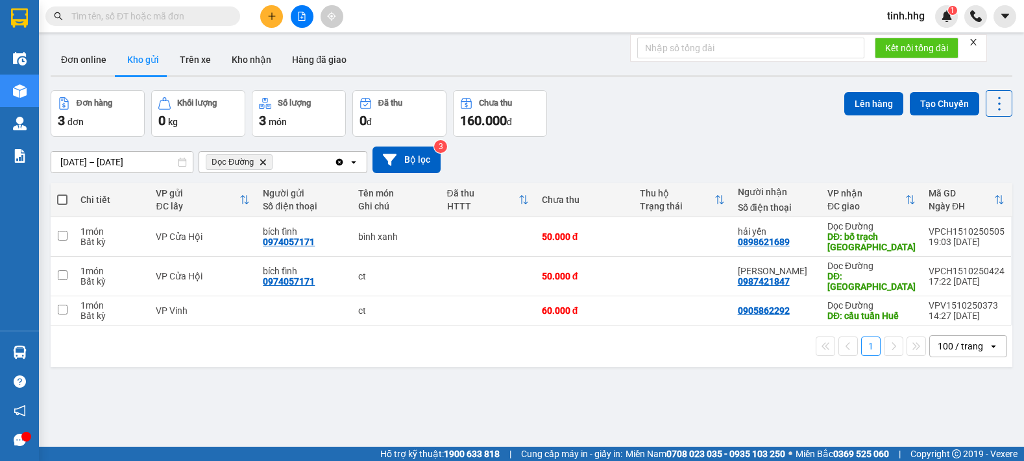
click at [304, 10] on button at bounding box center [302, 16] width 23 height 23
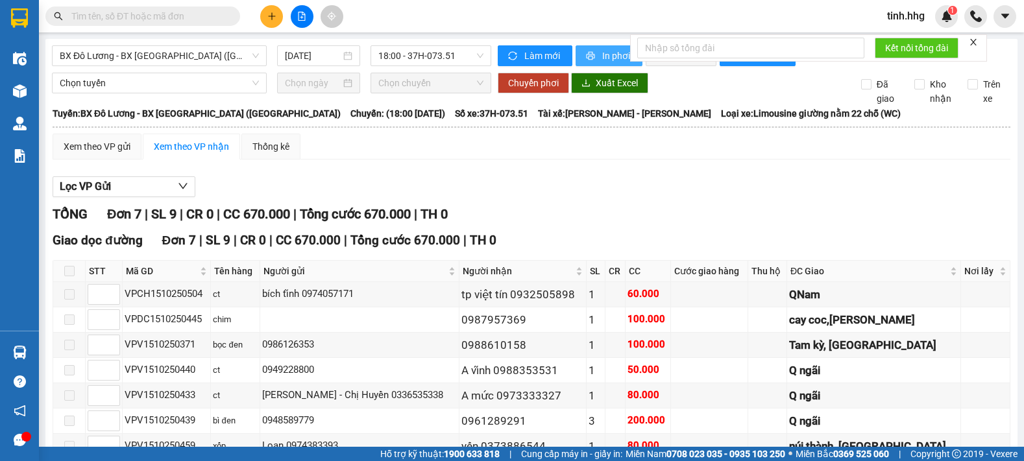
click at [602, 53] on span "In phơi" at bounding box center [617, 56] width 30 height 14
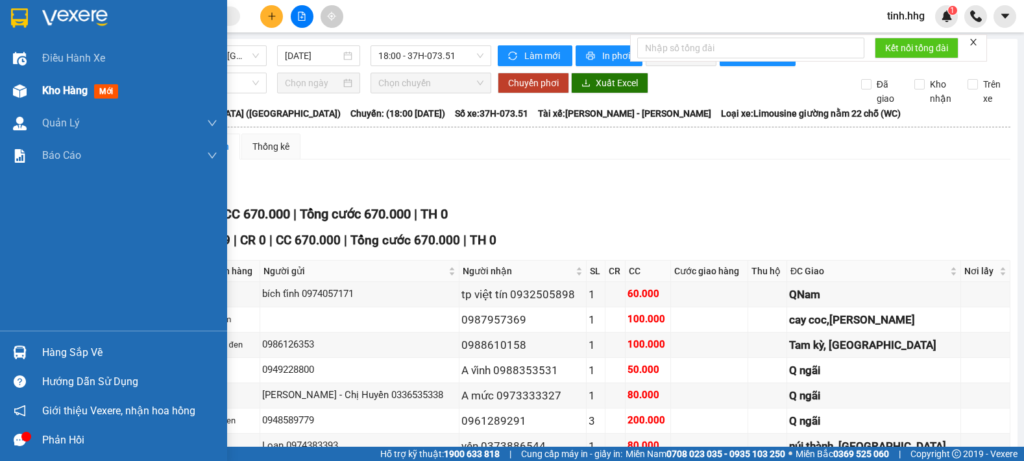
click at [69, 88] on span "Kho hàng" at bounding box center [64, 90] width 45 height 12
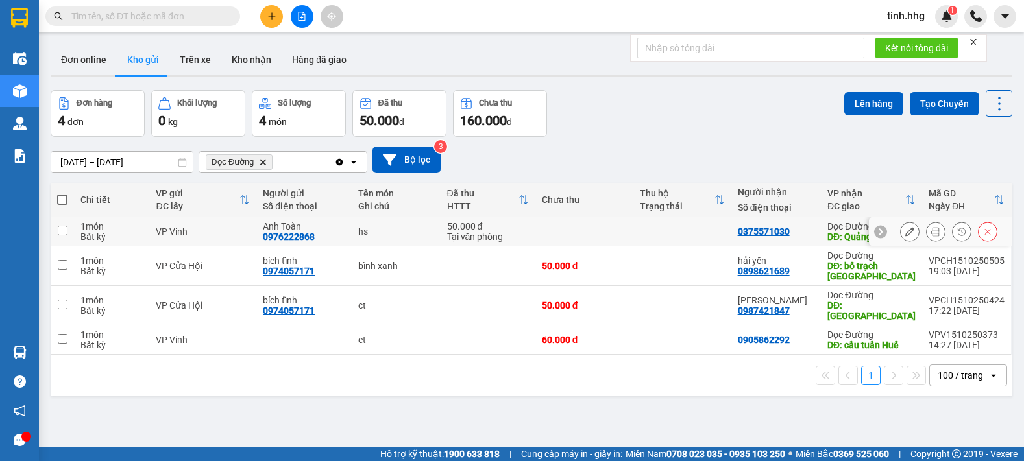
click at [63, 229] on input "checkbox" at bounding box center [63, 231] width 10 height 10
checkbox input "true"
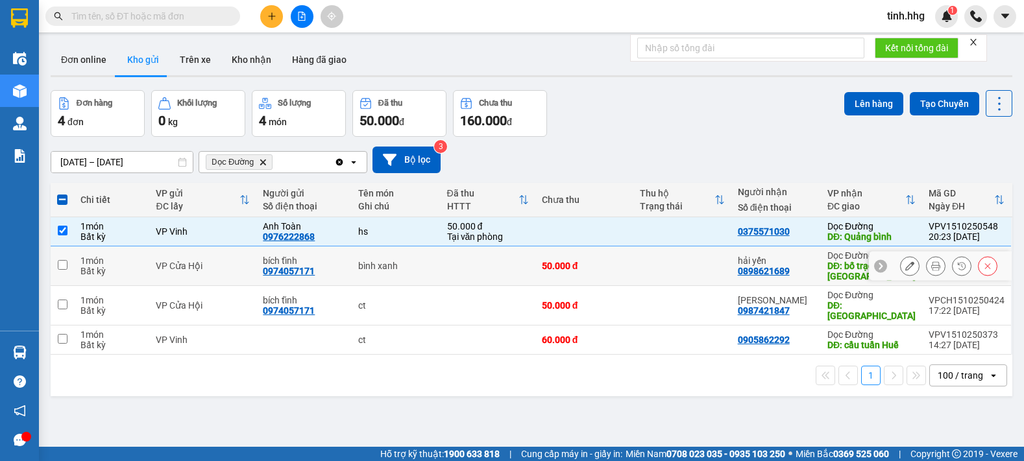
click at [67, 263] on td at bounding box center [62, 267] width 23 height 40
checkbox input "true"
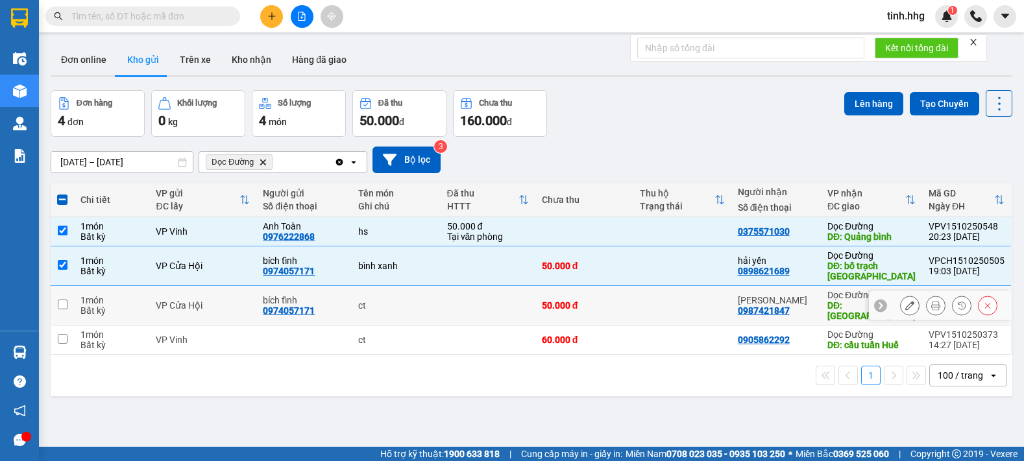
click at [66, 300] on input "checkbox" at bounding box center [63, 305] width 10 height 10
checkbox input "true"
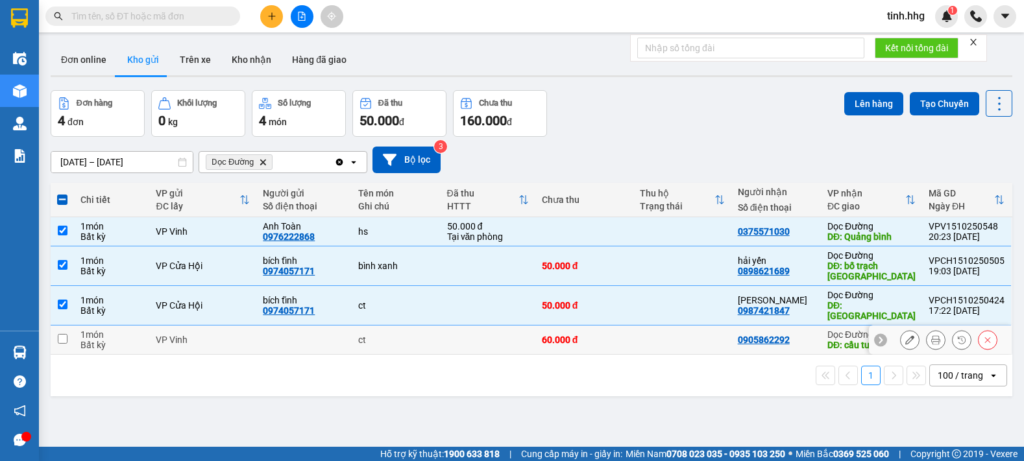
click at [62, 334] on input "checkbox" at bounding box center [63, 339] width 10 height 10
checkbox input "true"
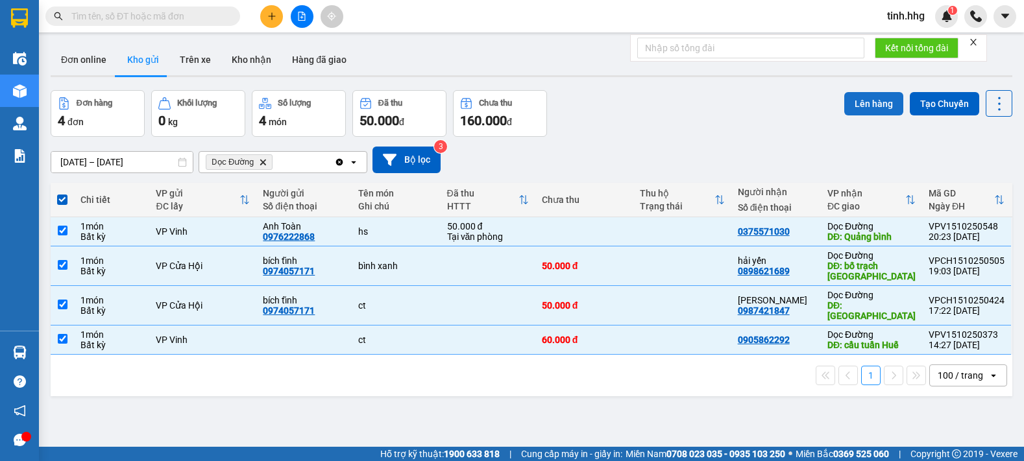
click at [854, 101] on button "Lên hàng" at bounding box center [873, 103] width 59 height 23
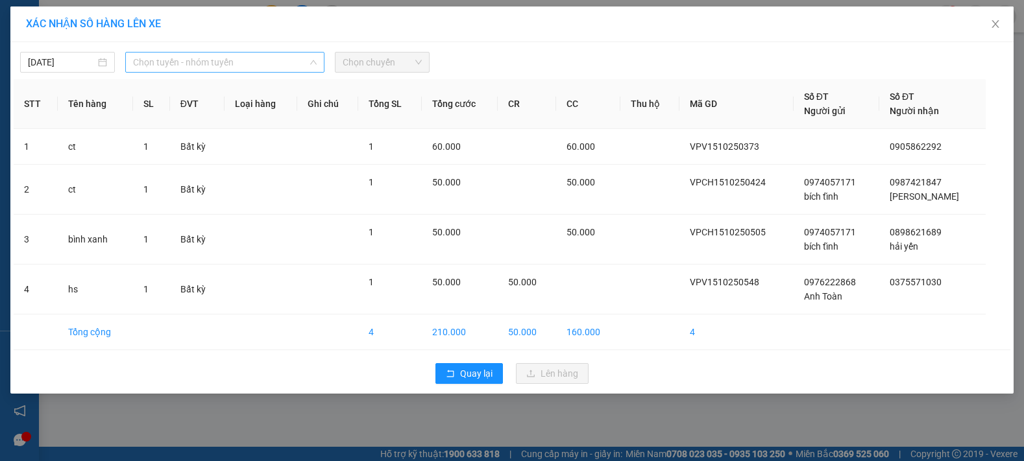
click at [254, 62] on span "Chọn tuyến - nhóm tuyến" at bounding box center [225, 62] width 184 height 19
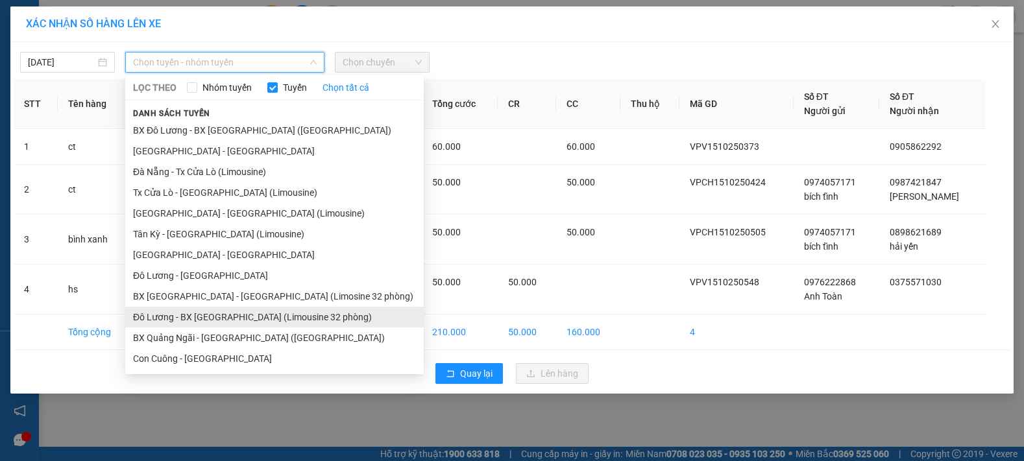
click at [249, 320] on li "Đô Lương - BX [GEOGRAPHIC_DATA] (Limousine 32 phòng)" at bounding box center [274, 317] width 298 height 21
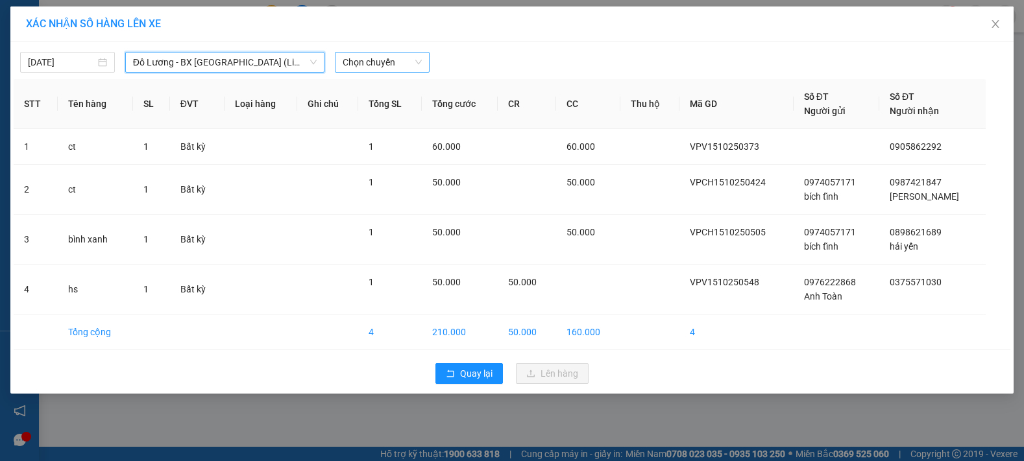
click at [411, 61] on span "Chọn chuyến" at bounding box center [382, 62] width 79 height 19
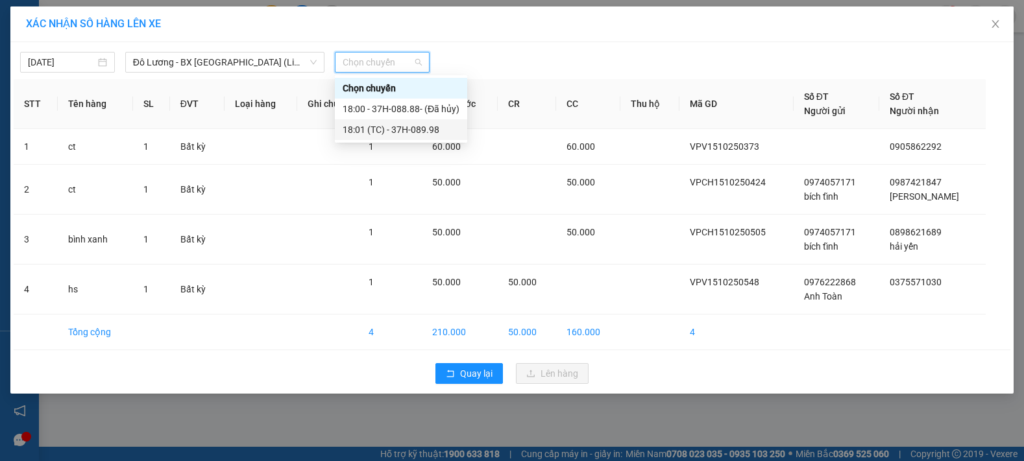
click at [408, 131] on div "18:01 (TC) - 37H-089.98" at bounding box center [401, 130] width 117 height 14
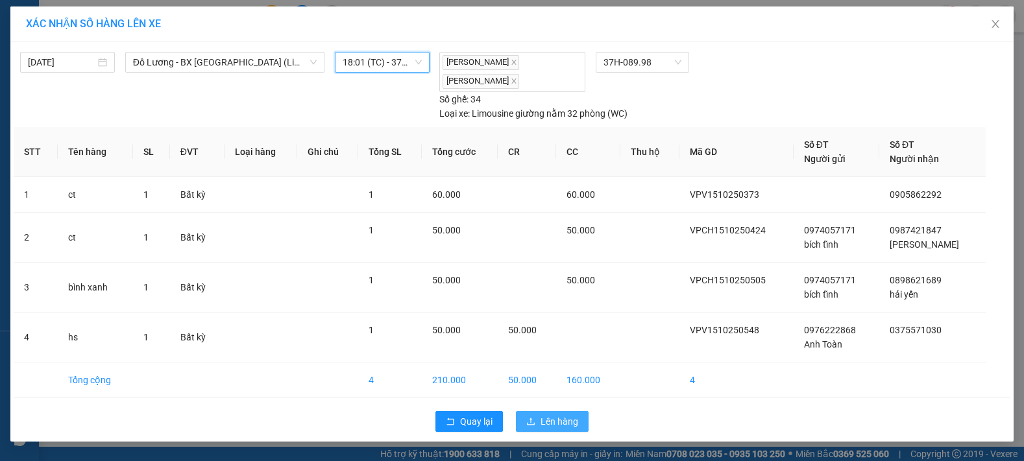
click at [555, 420] on span "Lên hàng" at bounding box center [560, 422] width 38 height 14
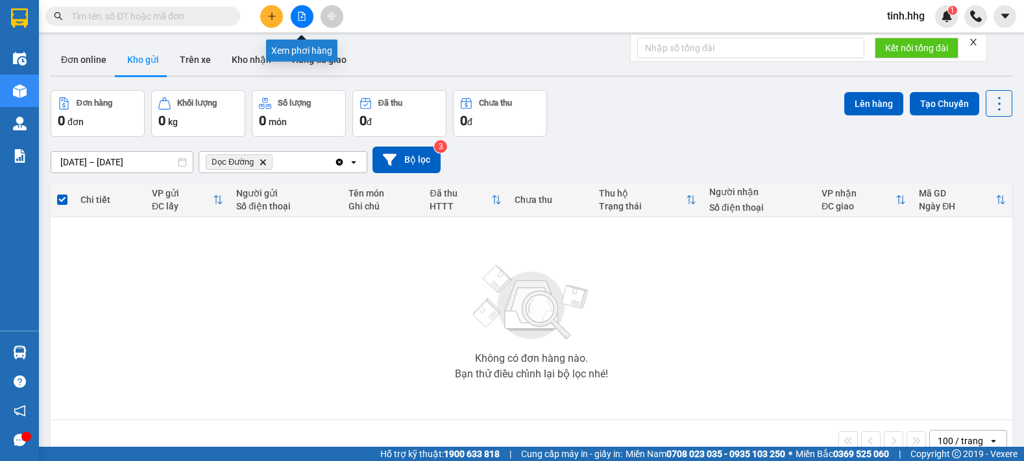
click at [304, 16] on icon "file-add" at bounding box center [301, 16] width 9 height 9
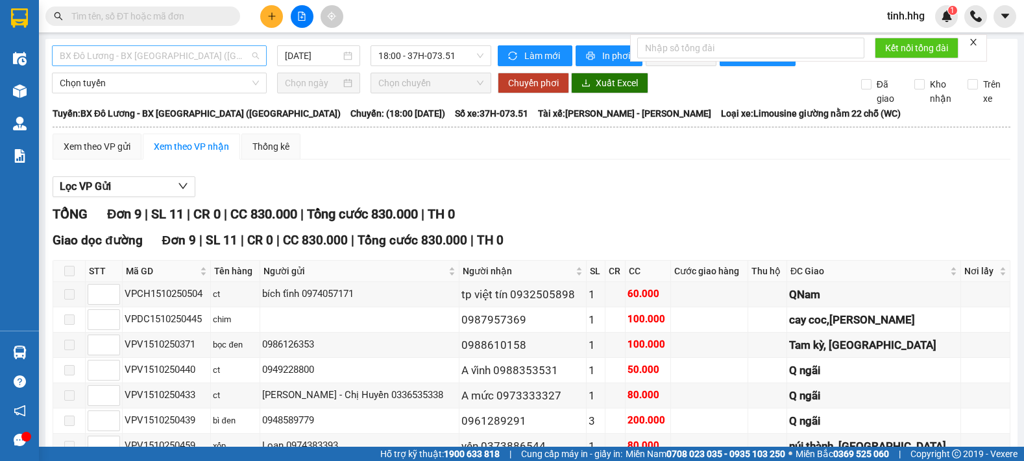
click at [246, 55] on span "BX Đô Lương - BX [GEOGRAPHIC_DATA] ([GEOGRAPHIC_DATA])" at bounding box center [159, 55] width 199 height 19
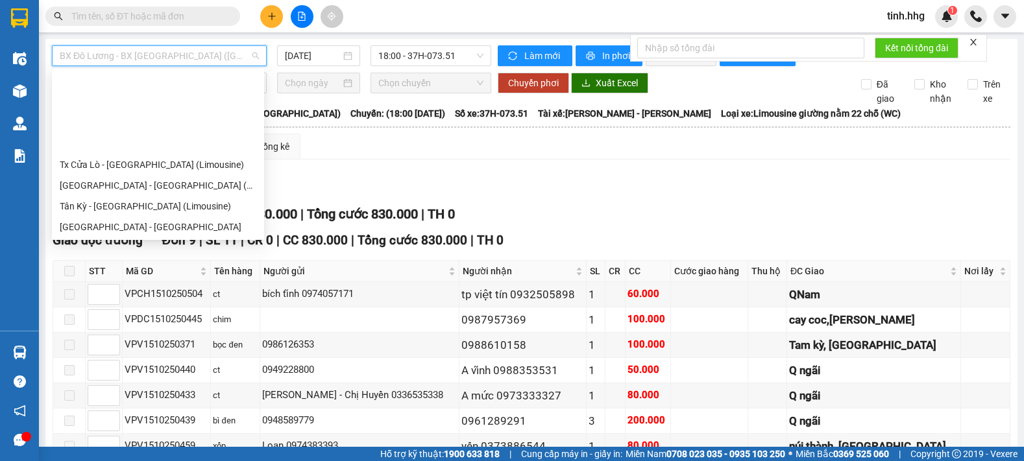
click at [161, 282] on div "Đô Lương - BX [GEOGRAPHIC_DATA] (Limousine 32 phòng)" at bounding box center [158, 289] width 197 height 14
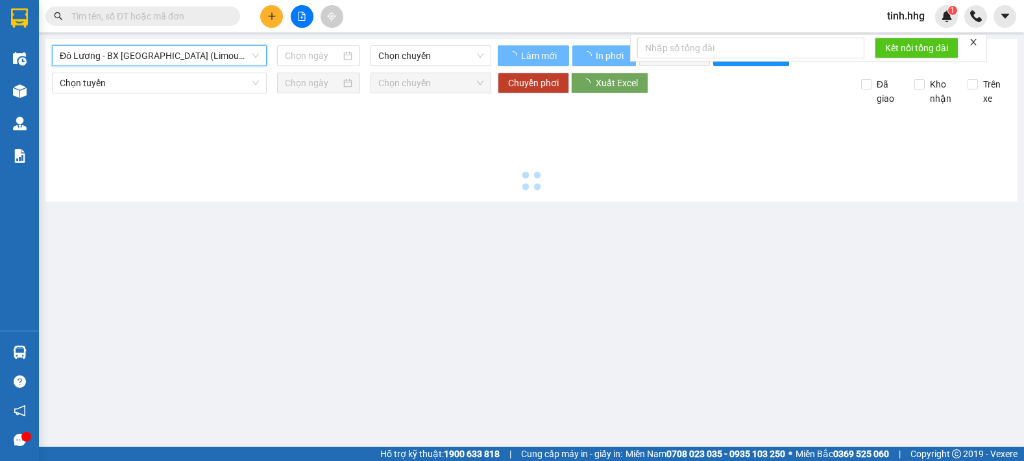
type input "[DATE]"
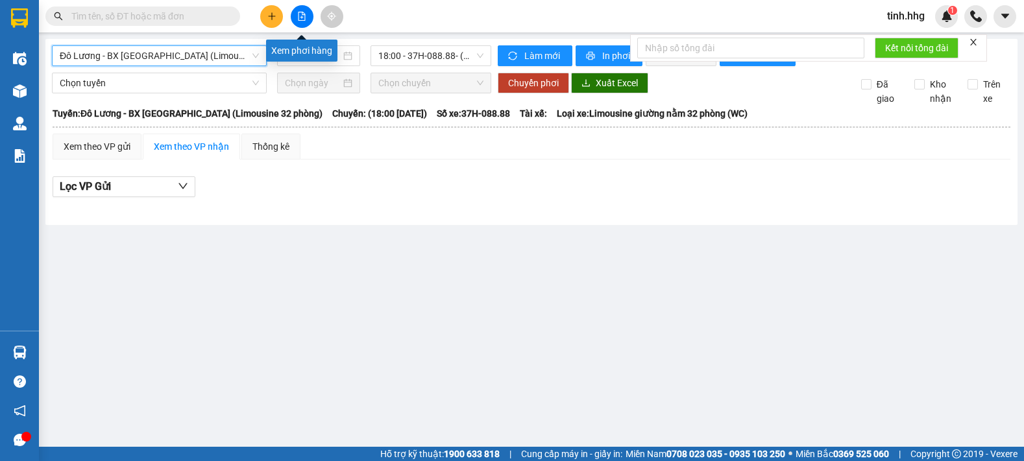
click at [307, 13] on button at bounding box center [302, 16] width 23 height 23
click at [188, 56] on span "Đô Lương - BX [GEOGRAPHIC_DATA] (Limousine 32 phòng)" at bounding box center [159, 55] width 199 height 19
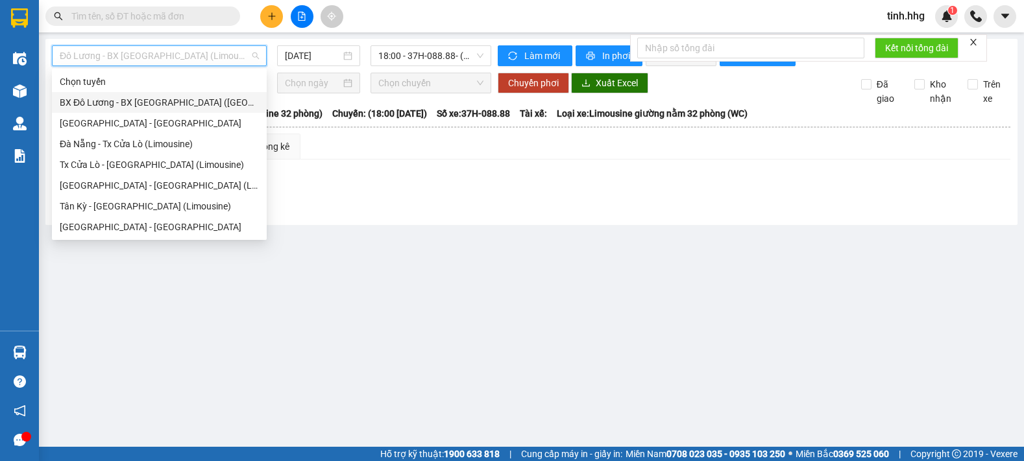
click at [141, 98] on div "BX Đô Lương - BX [GEOGRAPHIC_DATA] ([GEOGRAPHIC_DATA])" at bounding box center [159, 102] width 199 height 14
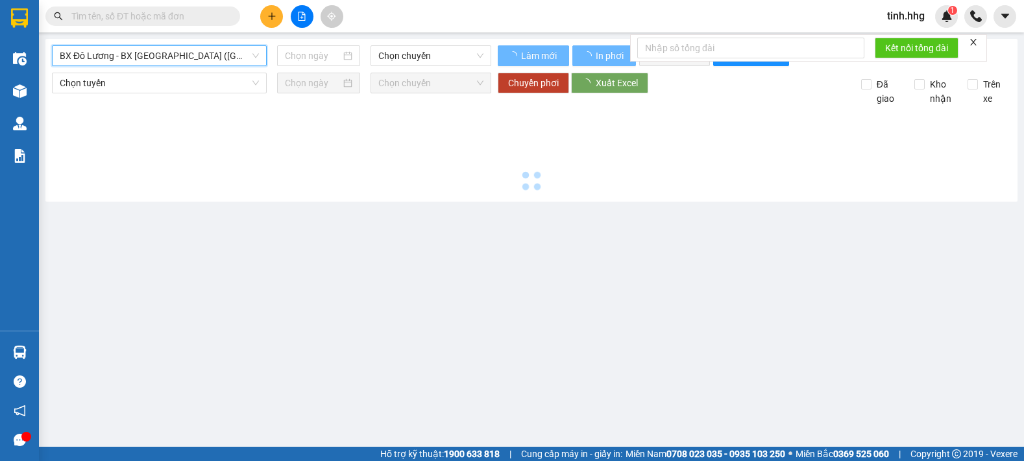
type input "[DATE]"
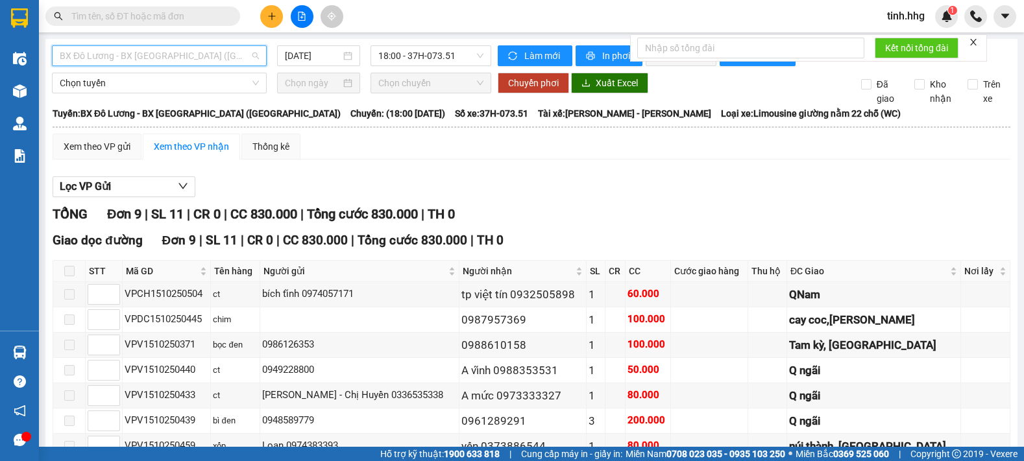
click at [235, 59] on span "BX Đô Lương - BX [GEOGRAPHIC_DATA] ([GEOGRAPHIC_DATA])" at bounding box center [159, 55] width 199 height 19
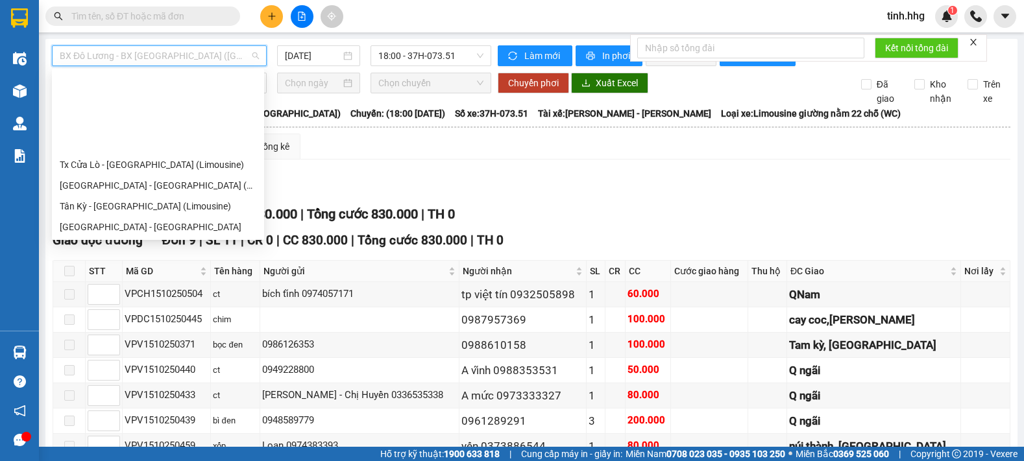
click at [166, 261] on div "BX [GEOGRAPHIC_DATA] - [GEOGRAPHIC_DATA] (Limosine 32 phòng)" at bounding box center [158, 268] width 197 height 14
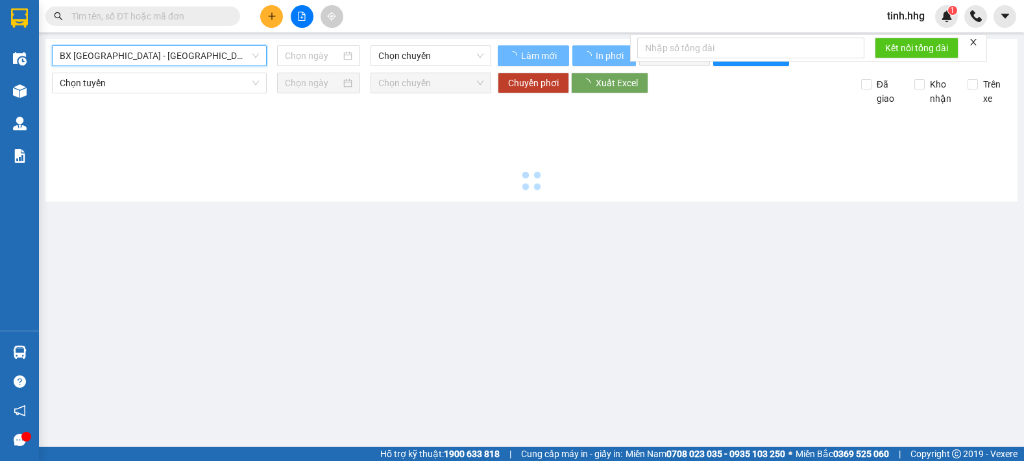
type input "[DATE]"
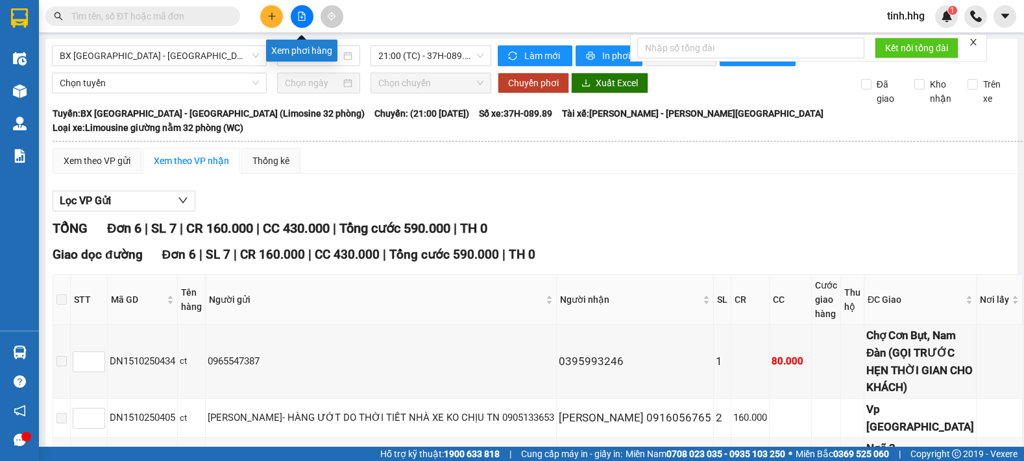
click at [302, 17] on icon "file-add" at bounding box center [301, 16] width 9 height 9
click at [232, 60] on span "BX [GEOGRAPHIC_DATA] - [GEOGRAPHIC_DATA] (Limosine 32 phòng)" at bounding box center [159, 55] width 199 height 19
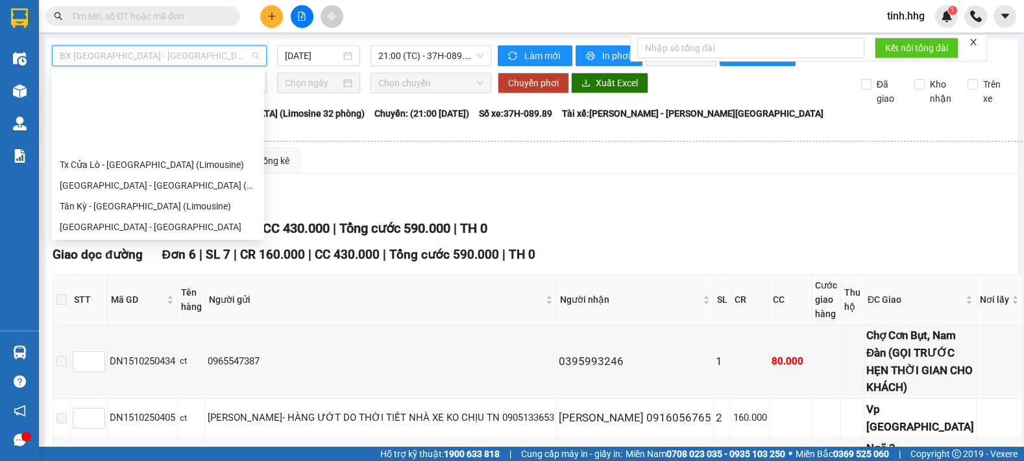
click at [158, 282] on div "Đô Lương - BX [GEOGRAPHIC_DATA] (Limousine 32 phòng)" at bounding box center [158, 289] width 197 height 14
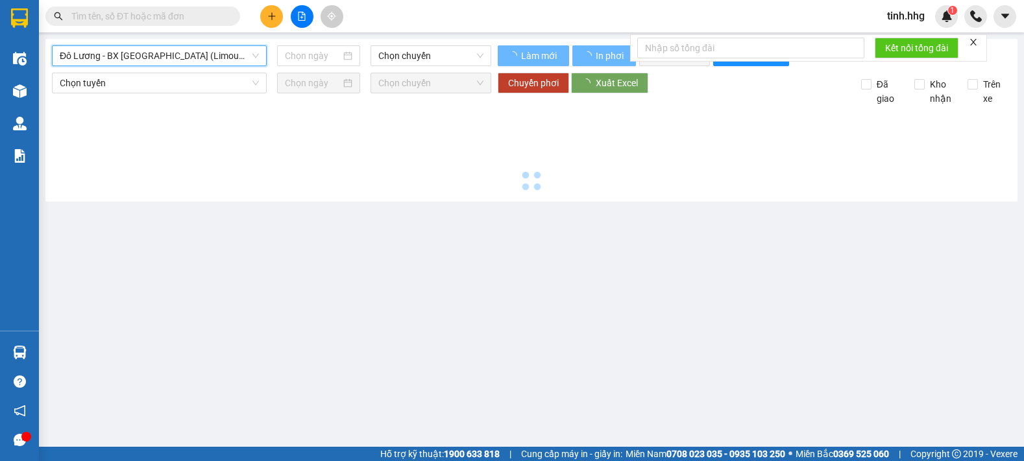
type input "[DATE]"
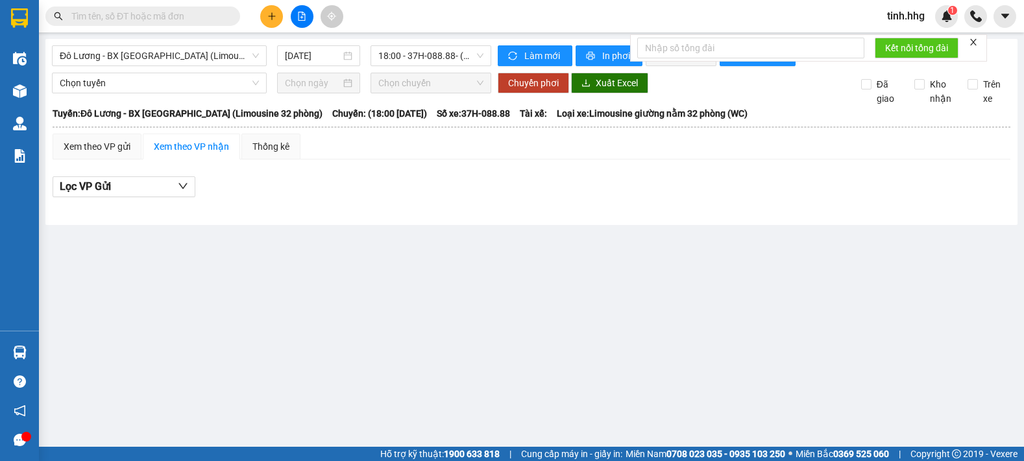
click at [779, 258] on main "Đô Lương - BX [GEOGRAPHIC_DATA] (Limousine 32 phòng) [DATE] 18:00 - 37H-088.88 …" at bounding box center [512, 223] width 1024 height 447
click at [235, 52] on span "Đô Lương - BX [GEOGRAPHIC_DATA] (Limousine 32 phòng)" at bounding box center [159, 55] width 199 height 19
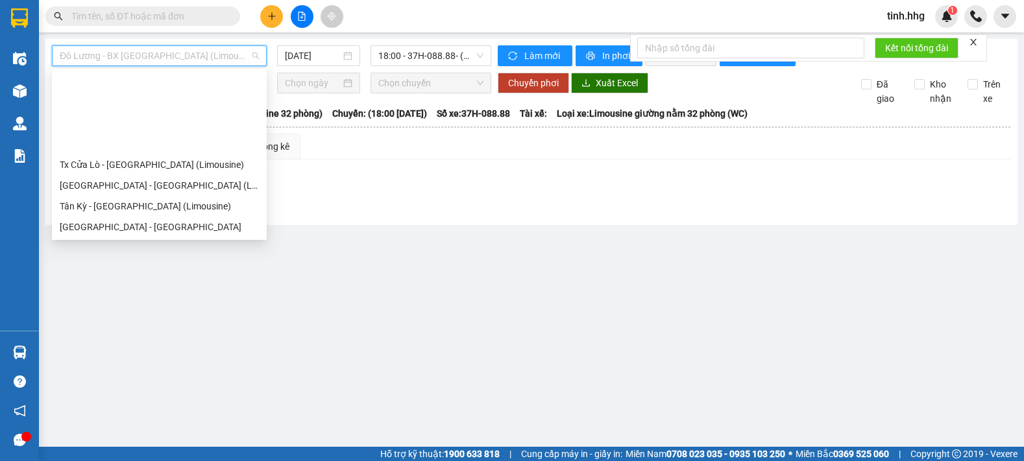
click at [134, 303] on div "BX Quảng Ngãi - [GEOGRAPHIC_DATA] ([GEOGRAPHIC_DATA])" at bounding box center [159, 310] width 199 height 14
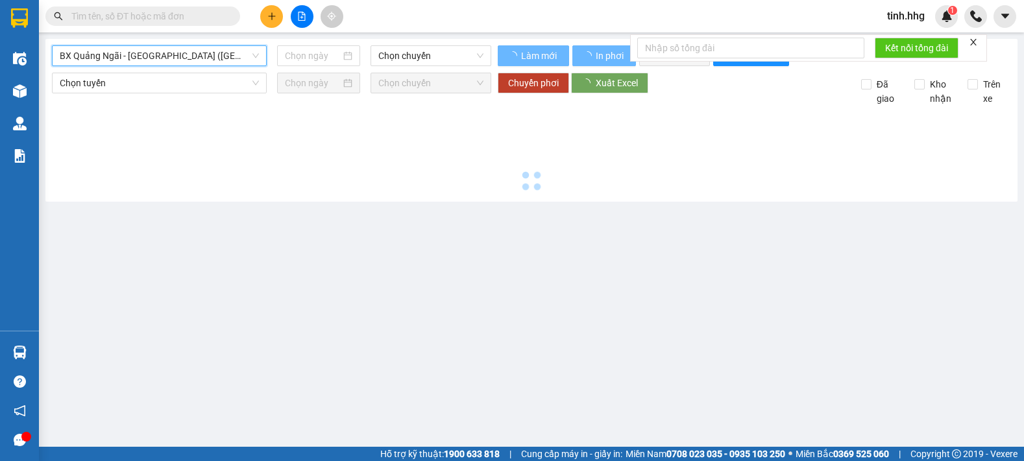
type input "[DATE]"
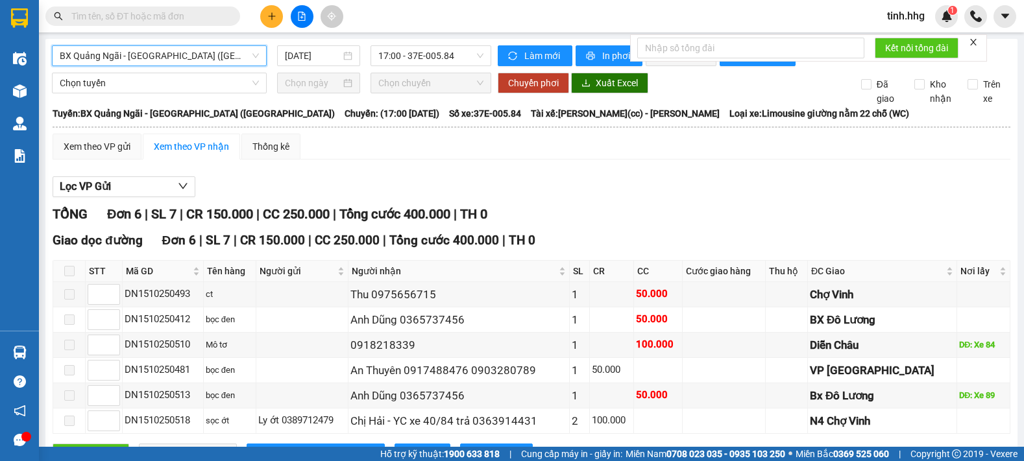
click at [239, 54] on span "BX Quảng Ngãi - [GEOGRAPHIC_DATA] ([GEOGRAPHIC_DATA])" at bounding box center [159, 55] width 199 height 19
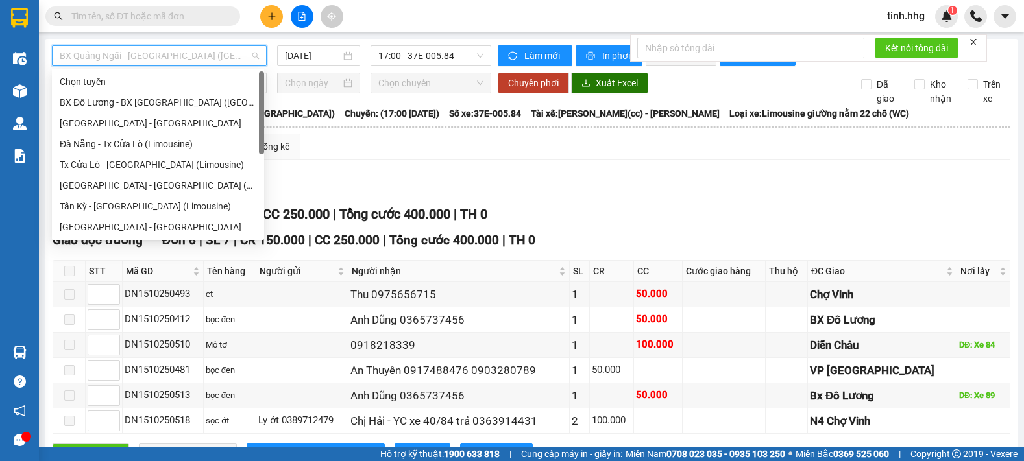
drag, startPoint x: 263, startPoint y: 189, endPoint x: 267, endPoint y: 79, distance: 109.8
click at [267, 79] on body "Kết quả tìm kiếm ( 0 ) Bộ lọc No Data tinh.hhg 1 Điều hành xe Kho hàng mới Quản…" at bounding box center [512, 230] width 1024 height 461
click at [121, 164] on div "Tx Cửa Lò - [GEOGRAPHIC_DATA] (Limousine)" at bounding box center [158, 165] width 197 height 14
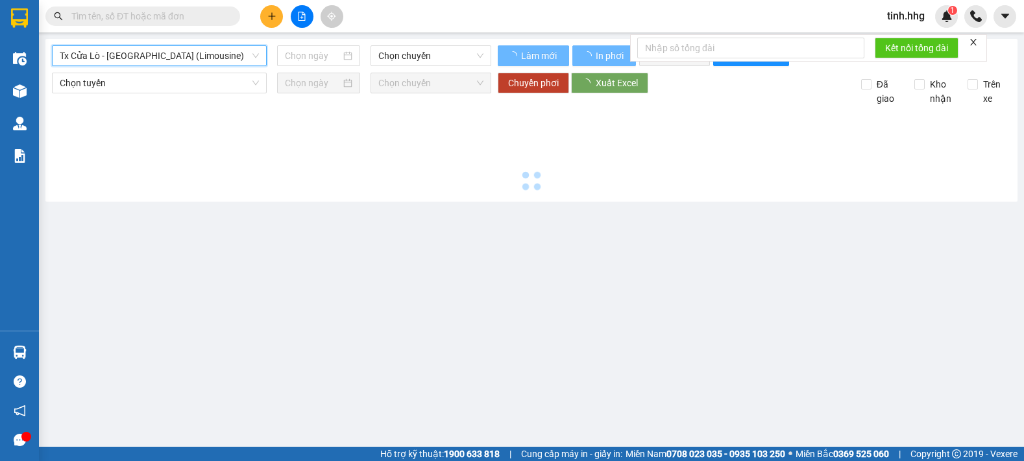
type input "[DATE]"
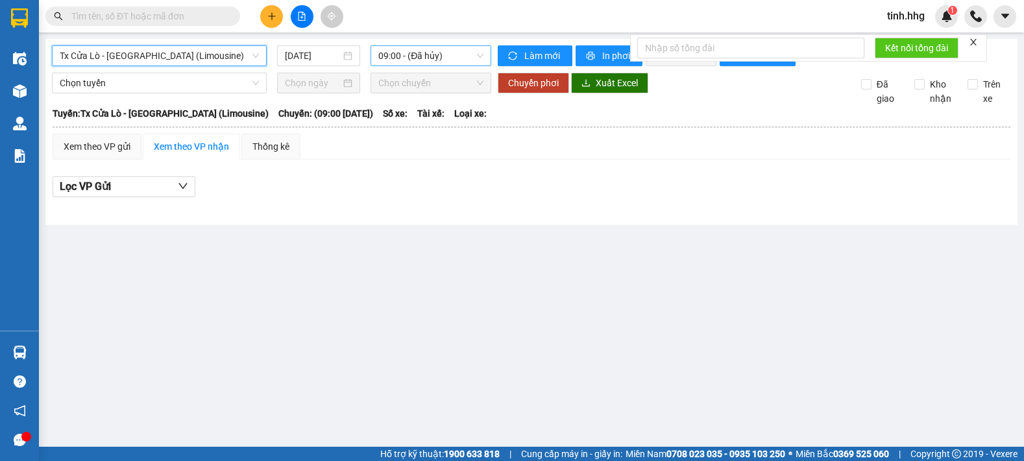
click at [433, 60] on span "09:00 - (Đã hủy)" at bounding box center [430, 55] width 105 height 19
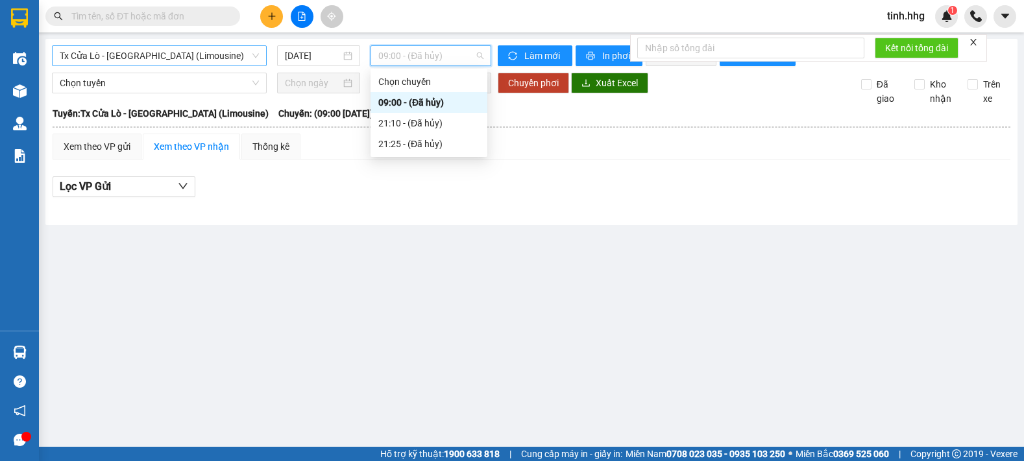
click at [206, 56] on span "Tx Cửa Lò - [GEOGRAPHIC_DATA] (Limousine)" at bounding box center [159, 55] width 199 height 19
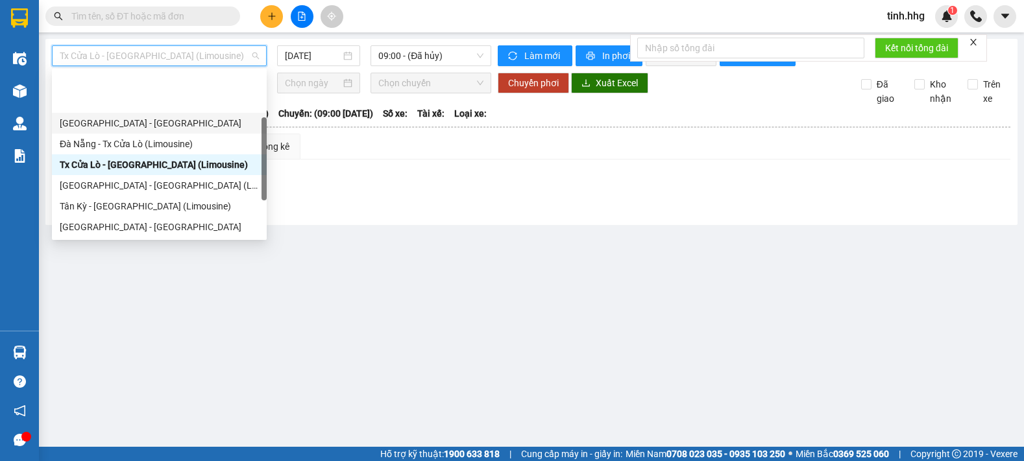
drag, startPoint x: 265, startPoint y: 124, endPoint x: 257, endPoint y: 173, distance: 49.3
click at [257, 173] on div "[GEOGRAPHIC_DATA] - Con Cuông [GEOGRAPHIC_DATA] - [GEOGRAPHIC_DATA] [GEOGRAPHIC…" at bounding box center [159, 154] width 215 height 166
click at [141, 199] on div "Tân Kỳ - [GEOGRAPHIC_DATA] (Limousine)" at bounding box center [159, 206] width 199 height 14
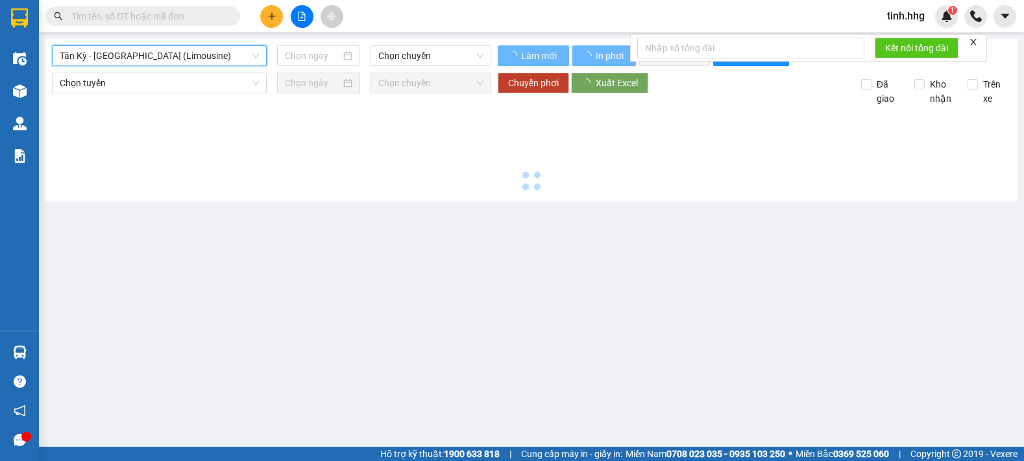
type input "[DATE]"
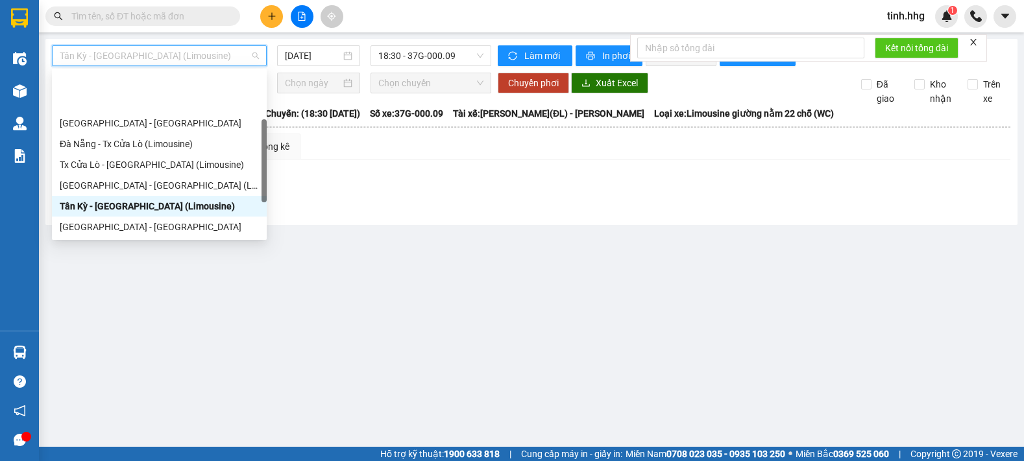
click at [244, 56] on span "Tân Kỳ - [GEOGRAPHIC_DATA] (Limousine)" at bounding box center [159, 55] width 199 height 19
drag, startPoint x: 263, startPoint y: 143, endPoint x: 263, endPoint y: 187, distance: 44.1
click at [263, 187] on div at bounding box center [263, 195] width 5 height 83
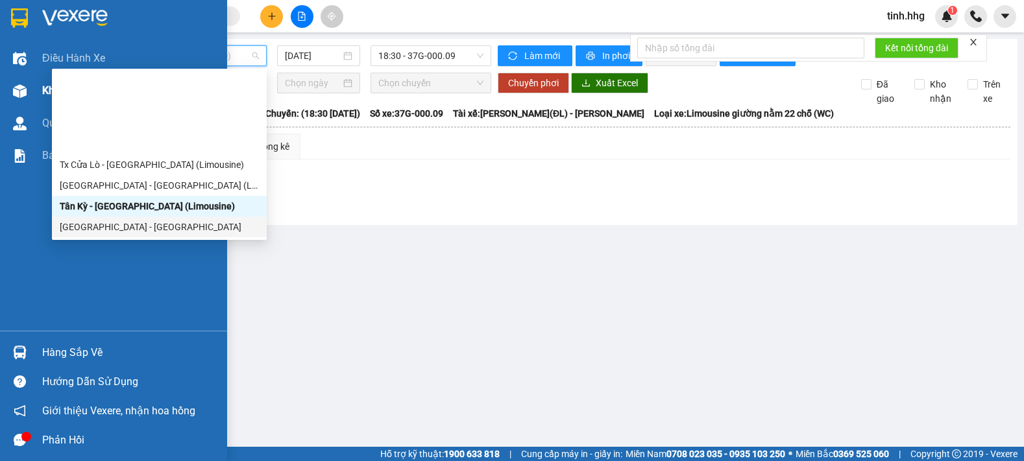
click at [23, 86] on img at bounding box center [20, 91] width 14 height 14
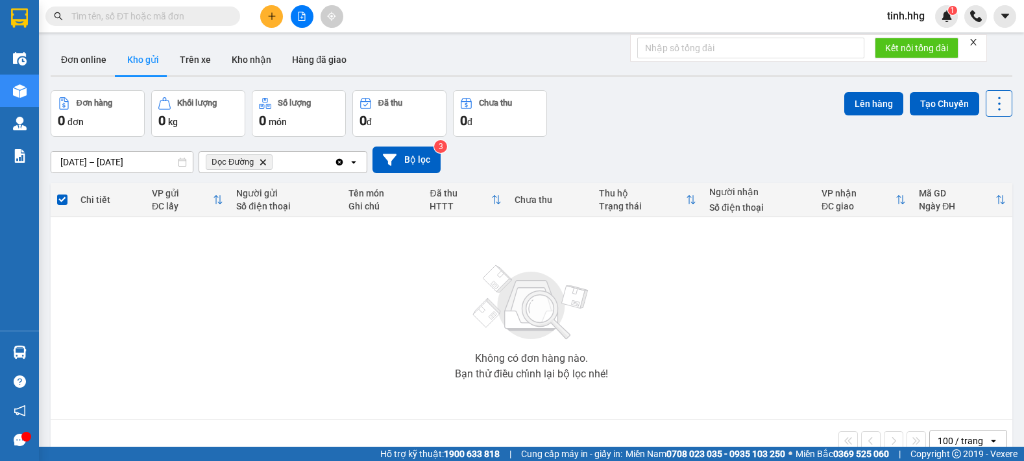
click at [998, 104] on icon at bounding box center [999, 104] width 18 height 18
click at [981, 186] on span "Làm mới" at bounding box center [971, 185] width 36 height 13
click at [304, 13] on icon "file-add" at bounding box center [301, 16] width 7 height 9
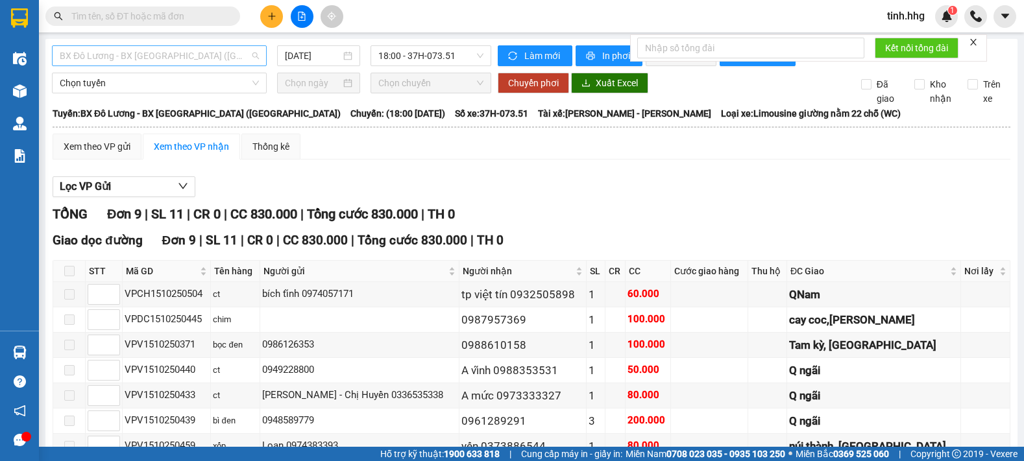
click at [249, 55] on span "BX Đô Lương - BX [GEOGRAPHIC_DATA] ([GEOGRAPHIC_DATA])" at bounding box center [159, 55] width 199 height 19
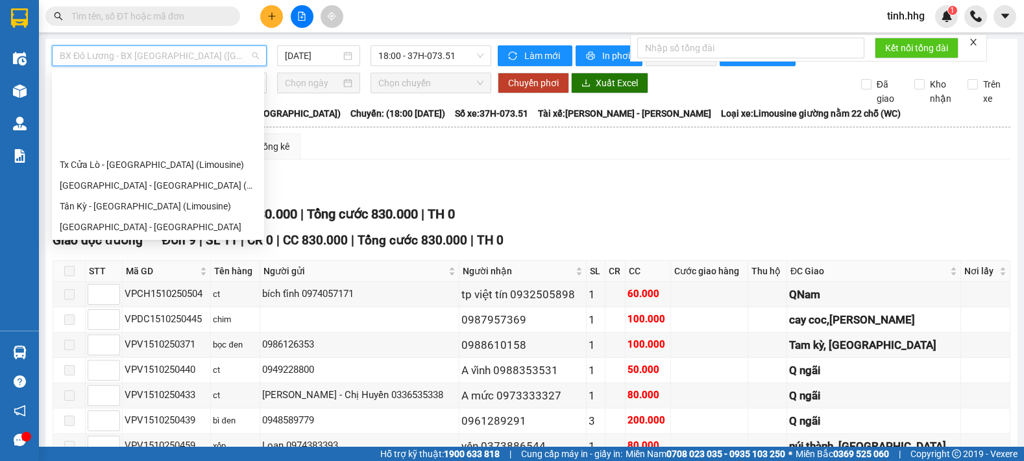
click at [106, 282] on div "Đô Lương - BX [GEOGRAPHIC_DATA] (Limousine 32 phòng)" at bounding box center [158, 289] width 197 height 14
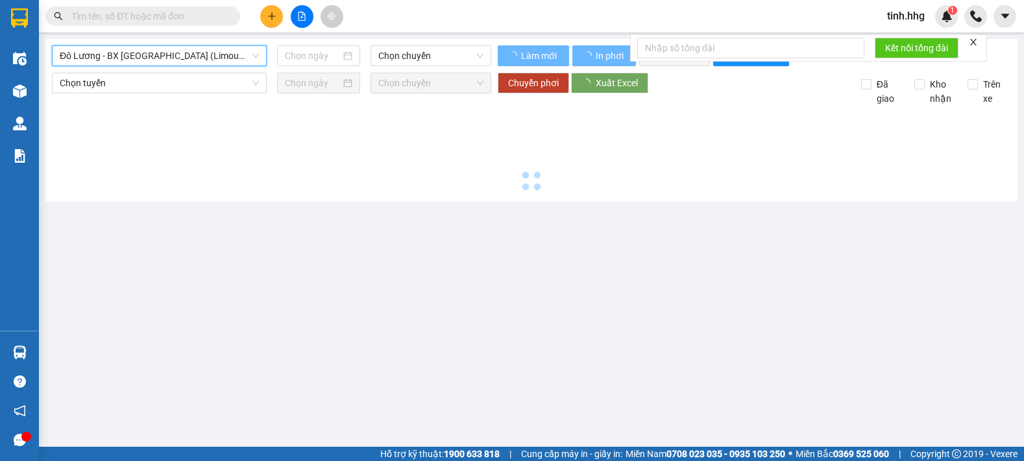
type input "[DATE]"
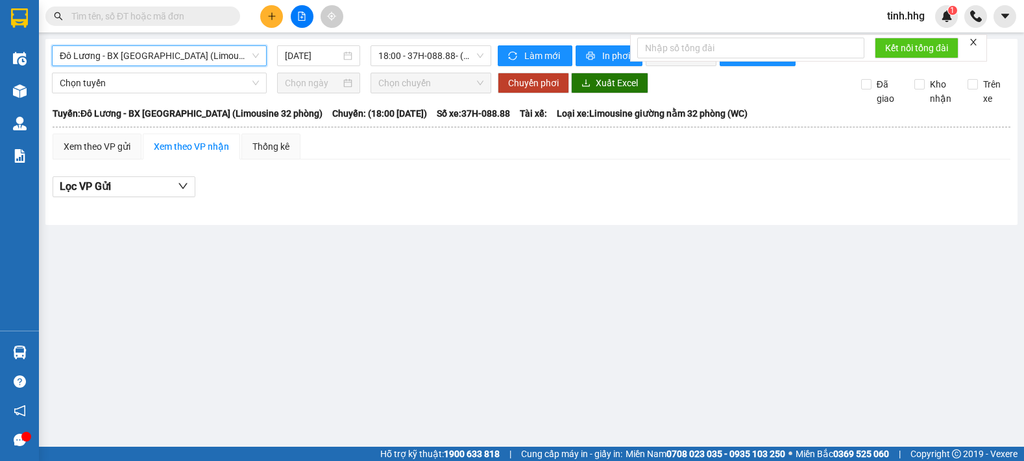
click at [234, 53] on span "Đô Lương - BX [GEOGRAPHIC_DATA] (Limousine 32 phòng)" at bounding box center [159, 55] width 199 height 19
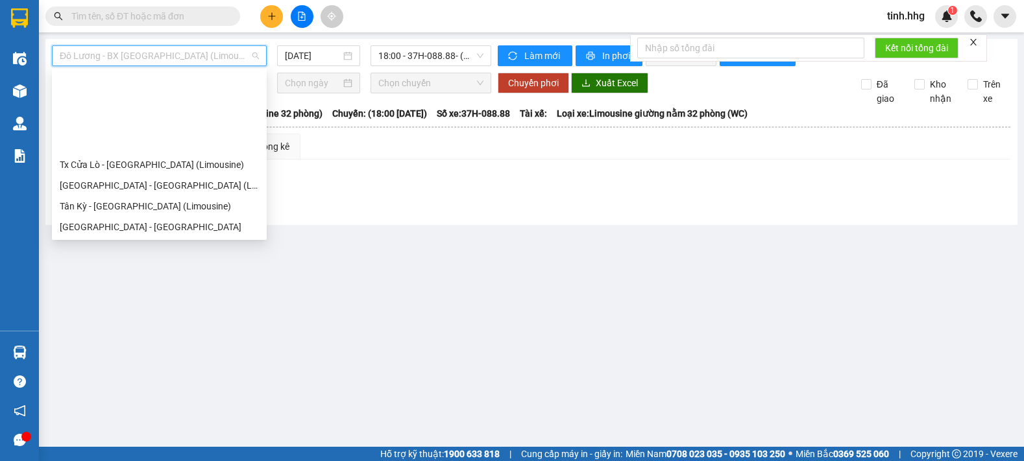
click at [190, 261] on div "BX [GEOGRAPHIC_DATA] - [GEOGRAPHIC_DATA] (Limosine 32 phòng)" at bounding box center [159, 268] width 199 height 14
type input "[DATE]"
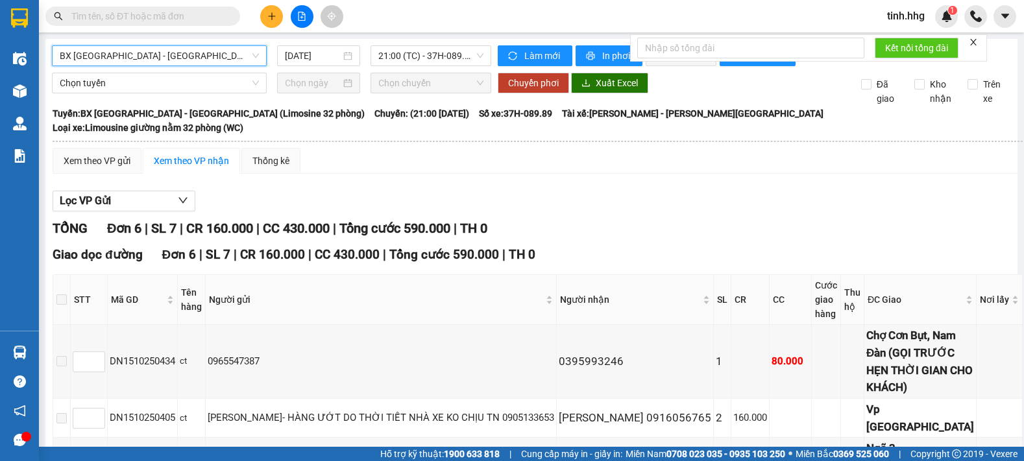
click at [245, 56] on span "BX [GEOGRAPHIC_DATA] - [GEOGRAPHIC_DATA] (Limosine 32 phòng)" at bounding box center [159, 55] width 199 height 19
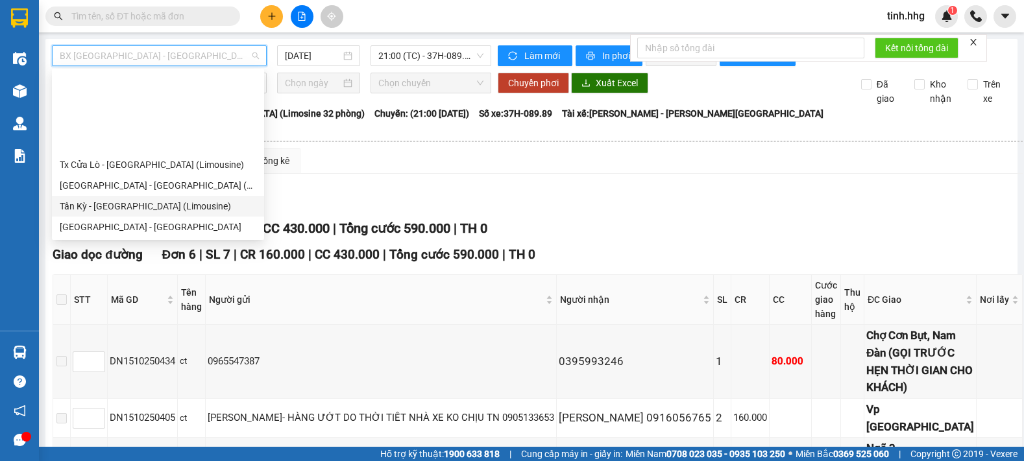
click at [128, 199] on div "Tân Kỳ - [GEOGRAPHIC_DATA] (Limousine)" at bounding box center [158, 206] width 197 height 14
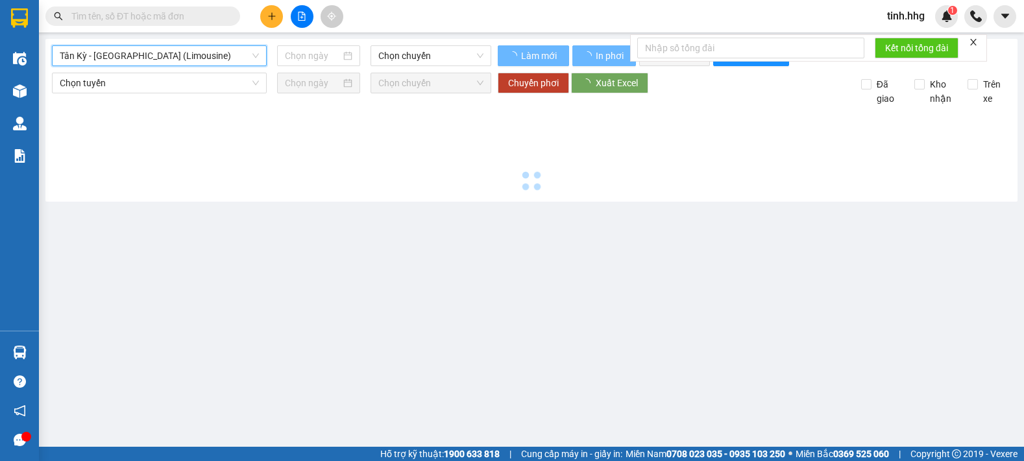
type input "[DATE]"
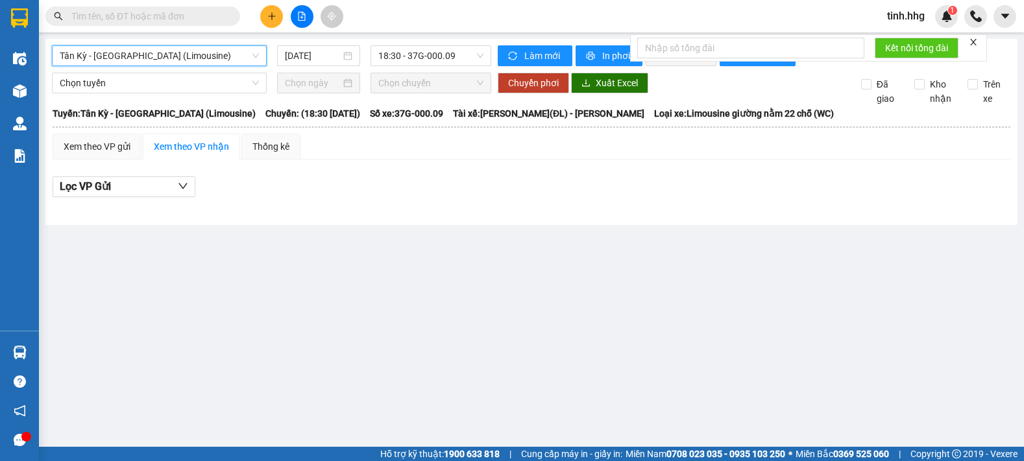
click at [232, 48] on span "Tân Kỳ - [GEOGRAPHIC_DATA] (Limousine)" at bounding box center [159, 55] width 199 height 19
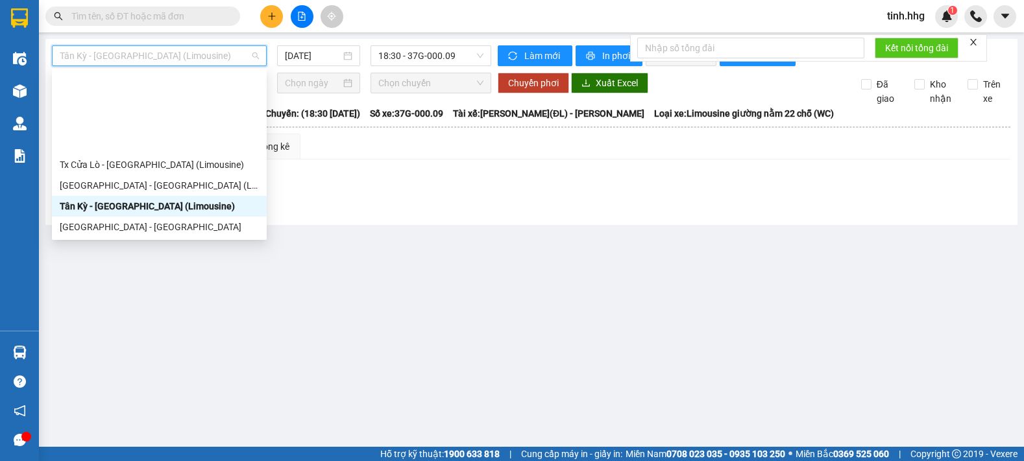
click at [127, 241] on div "Đô Lương - [GEOGRAPHIC_DATA]" at bounding box center [159, 248] width 199 height 14
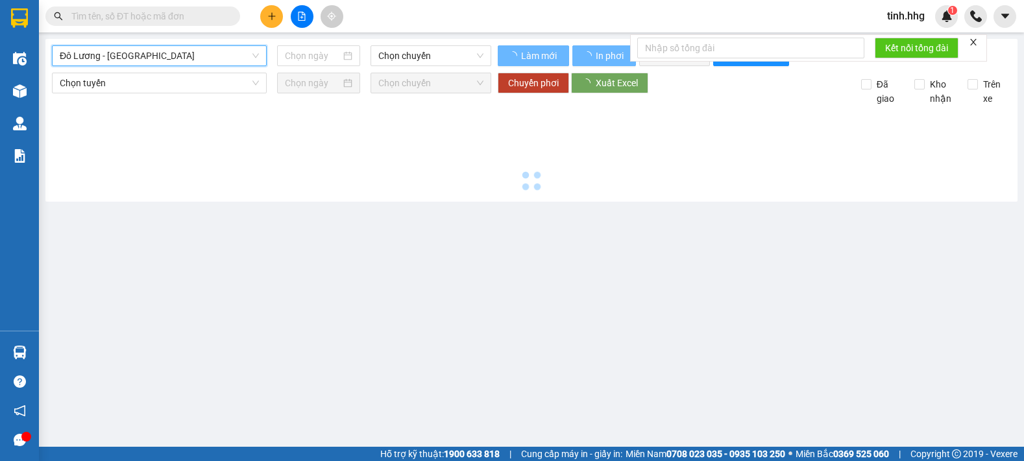
type input "[DATE]"
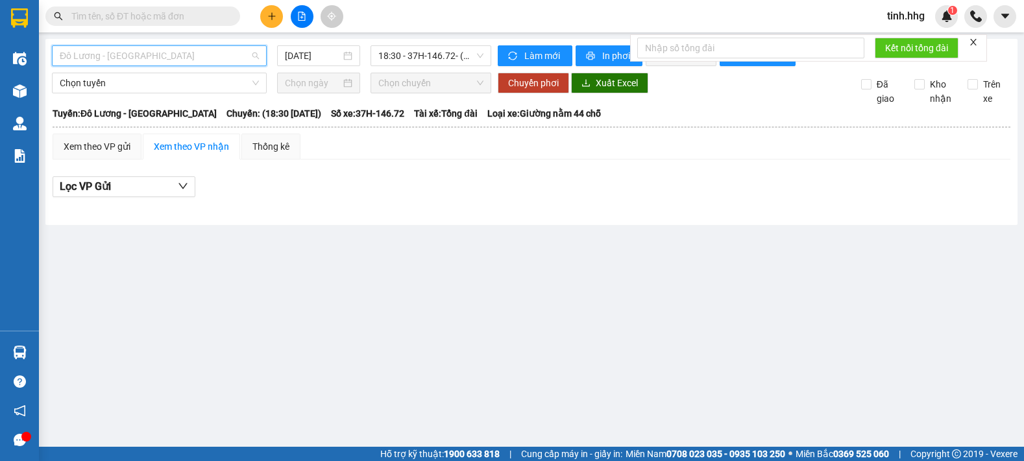
click at [248, 57] on span "Đô Lương - [GEOGRAPHIC_DATA]" at bounding box center [159, 55] width 199 height 19
click at [484, 324] on main "Đô Lương - [GEOGRAPHIC_DATA] [DATE] 18:30 - 37H-146.72 - ([GEOGRAPHIC_DATA]) Là…" at bounding box center [512, 223] width 1024 height 447
click at [236, 53] on span "Đô Lương - [GEOGRAPHIC_DATA]" at bounding box center [159, 55] width 199 height 19
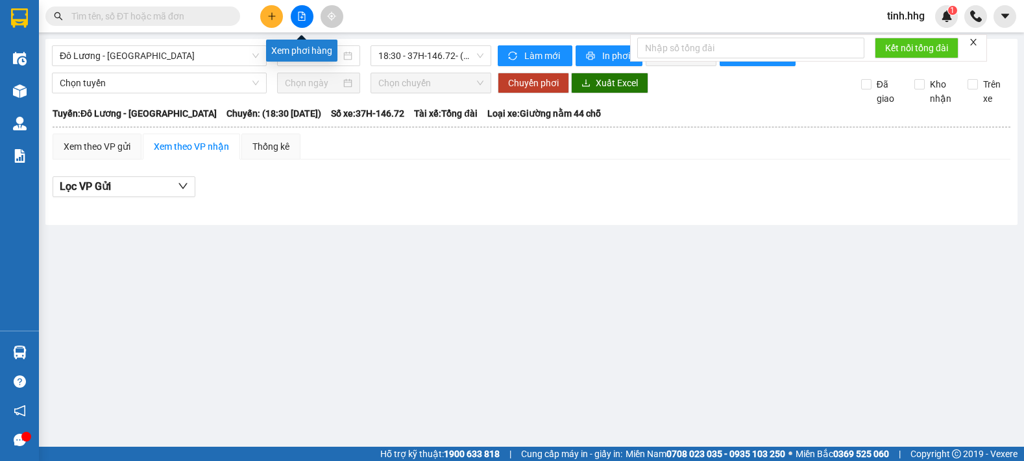
click at [311, 21] on button at bounding box center [302, 16] width 23 height 23
click at [218, 58] on span "Đô Lương - [GEOGRAPHIC_DATA]" at bounding box center [159, 55] width 199 height 19
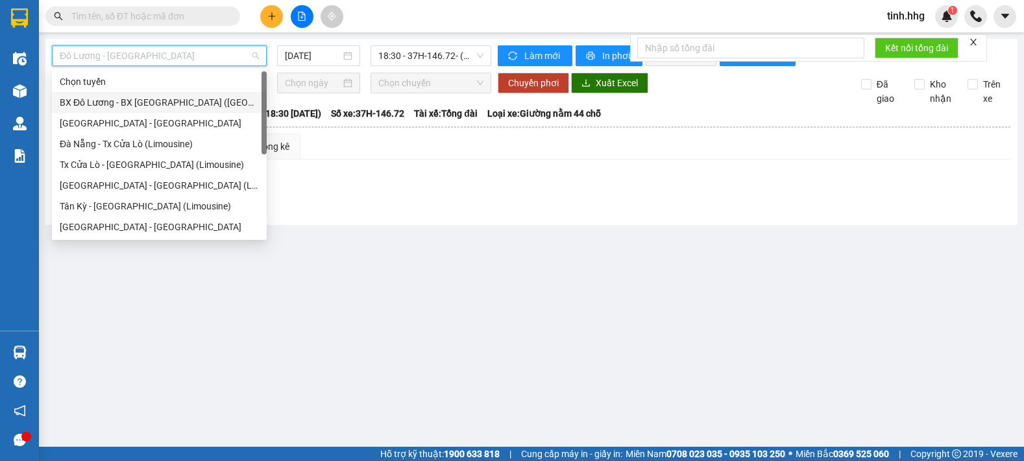
click at [180, 106] on div "BX Đô Lương - BX [GEOGRAPHIC_DATA] ([GEOGRAPHIC_DATA])" at bounding box center [159, 102] width 199 height 14
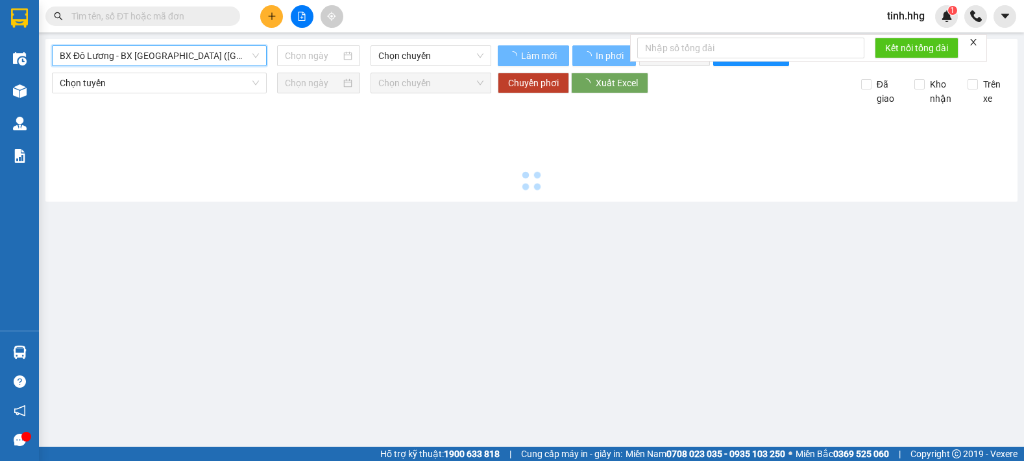
type input "[DATE]"
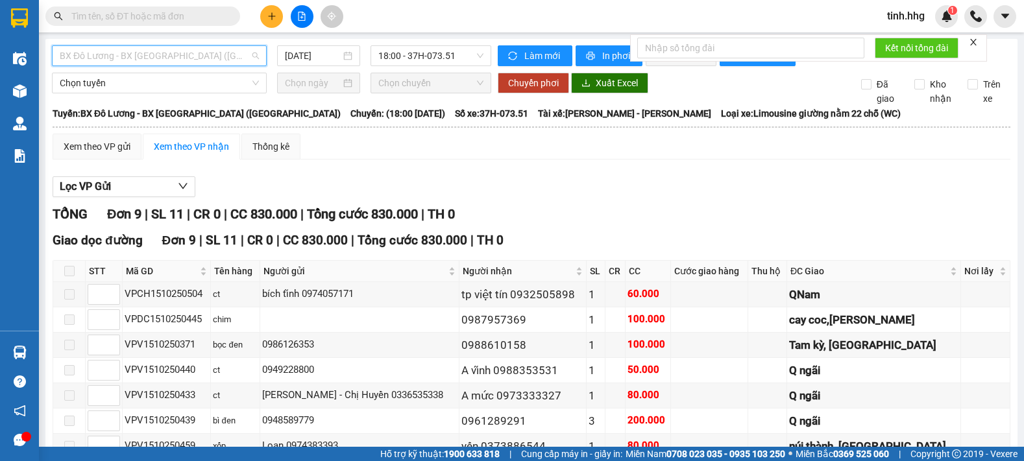
click at [204, 60] on span "BX Đô Lương - BX [GEOGRAPHIC_DATA] ([GEOGRAPHIC_DATA])" at bounding box center [159, 55] width 199 height 19
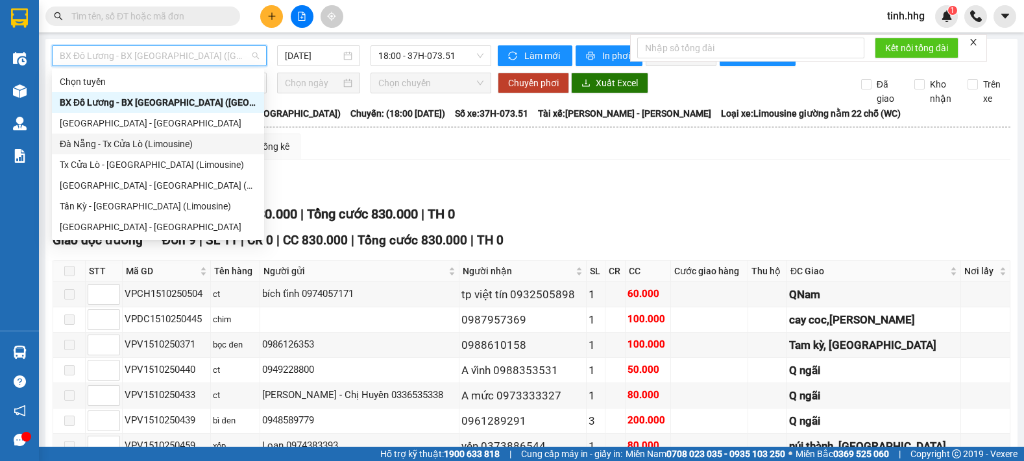
click at [178, 140] on div "Đà Nẵng - Tx Cửa Lò (Limousine)" at bounding box center [158, 144] width 197 height 14
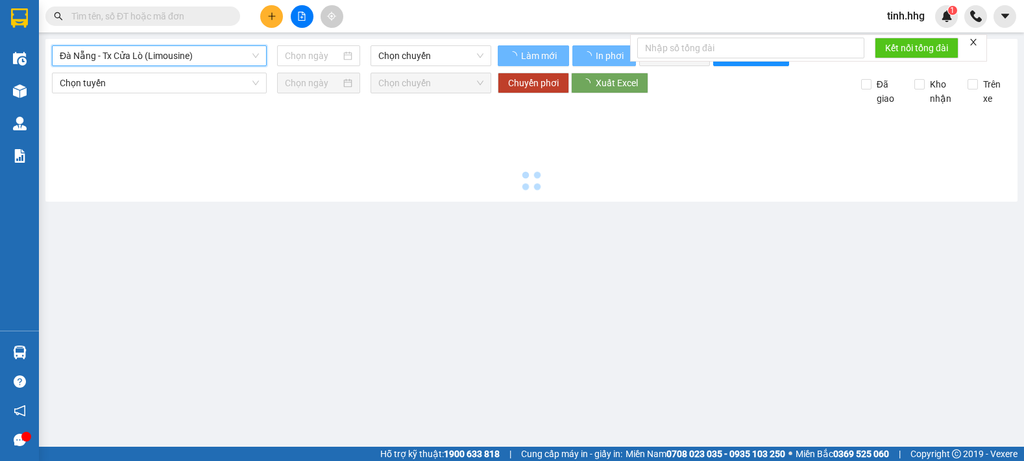
type input "[DATE]"
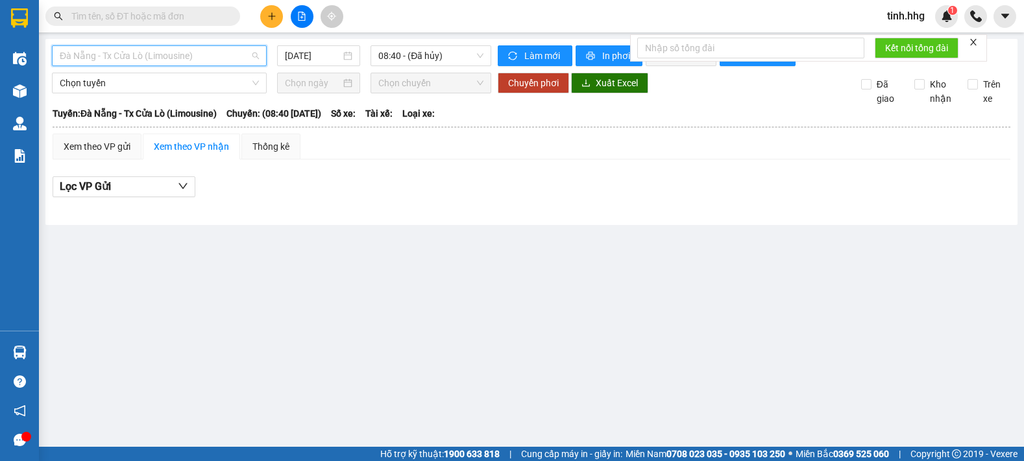
click at [241, 58] on span "Đà Nẵng - Tx Cửa Lò (Limousine)" at bounding box center [159, 55] width 199 height 19
